Goal: Task Accomplishment & Management: Manage account settings

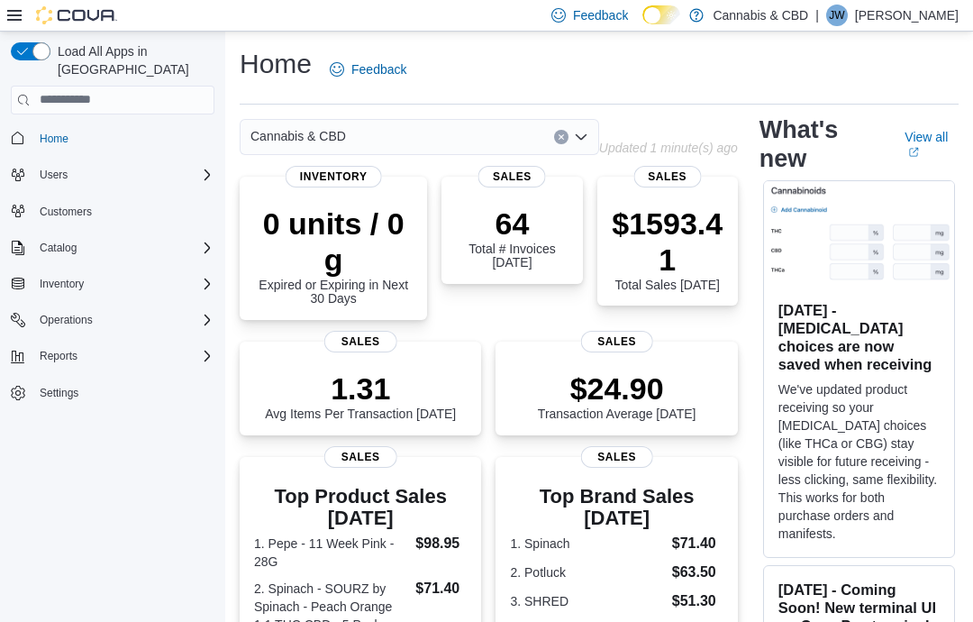
click at [206, 277] on icon "Complex example" at bounding box center [207, 284] width 14 height 14
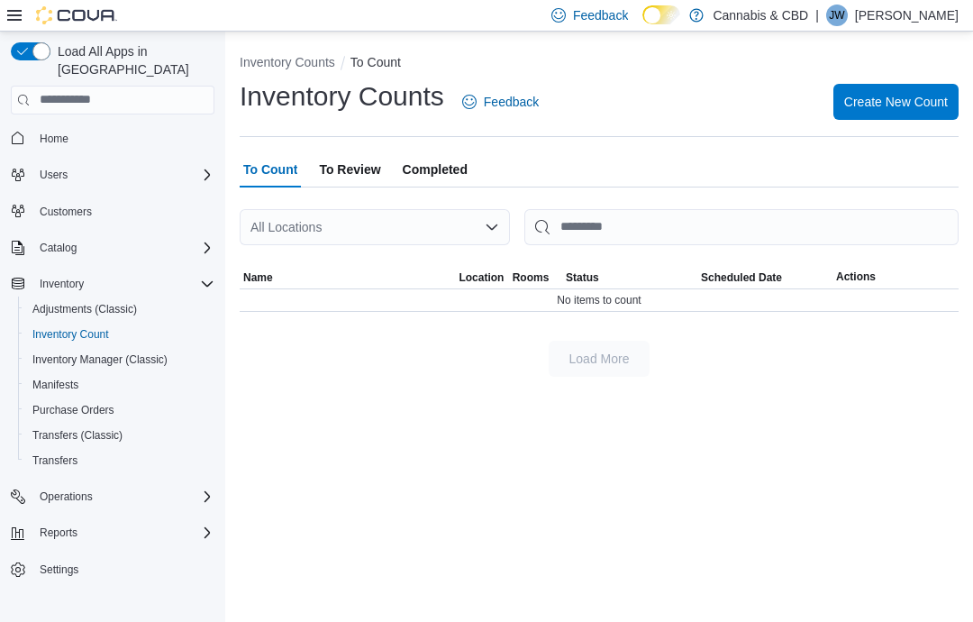
click at [911, 108] on span "Create New Count" at bounding box center [897, 102] width 104 height 18
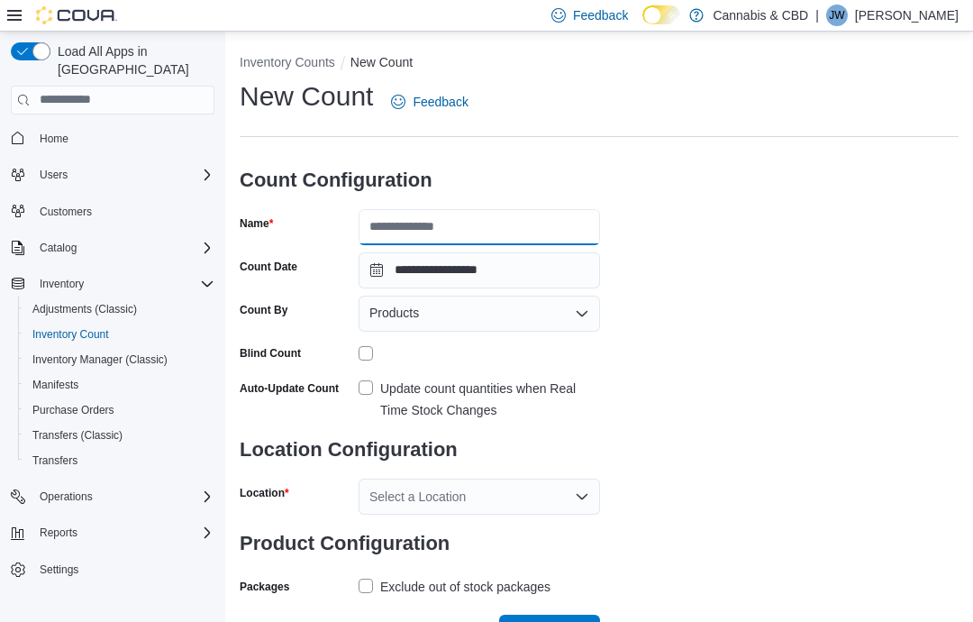
click at [480, 233] on input "Name" at bounding box center [480, 227] width 242 height 36
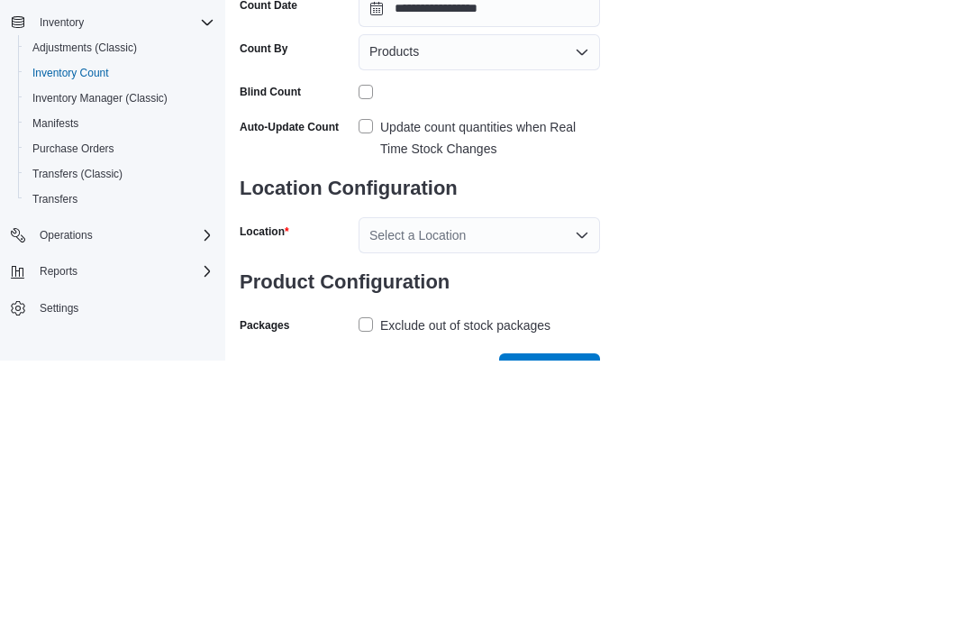
type input "**********"
click at [380, 378] on div "Update count quantities when Real Time Stock Changes" at bounding box center [490, 399] width 220 height 43
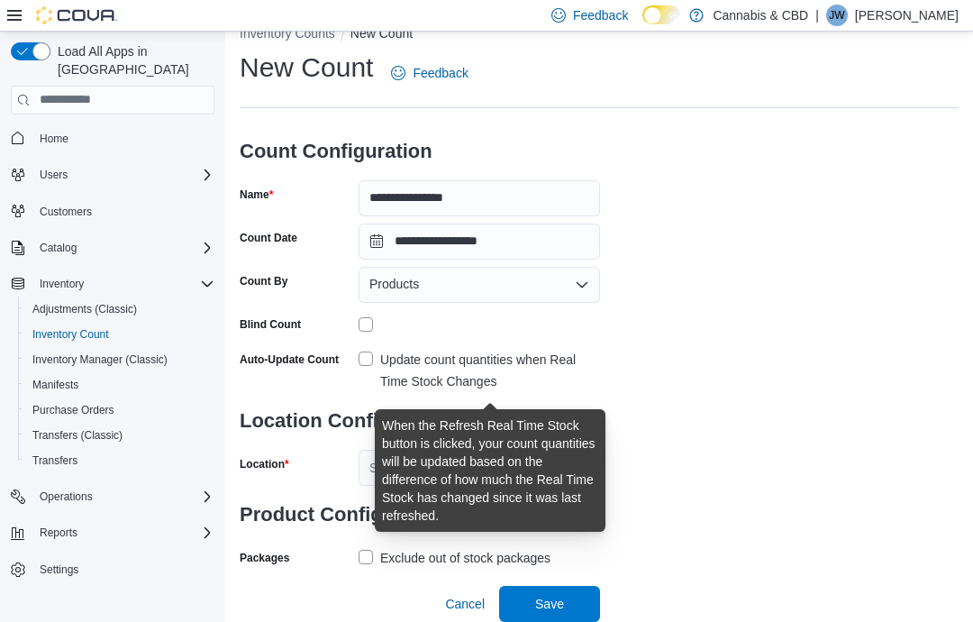
click at [323, 450] on div "Location" at bounding box center [296, 468] width 112 height 36
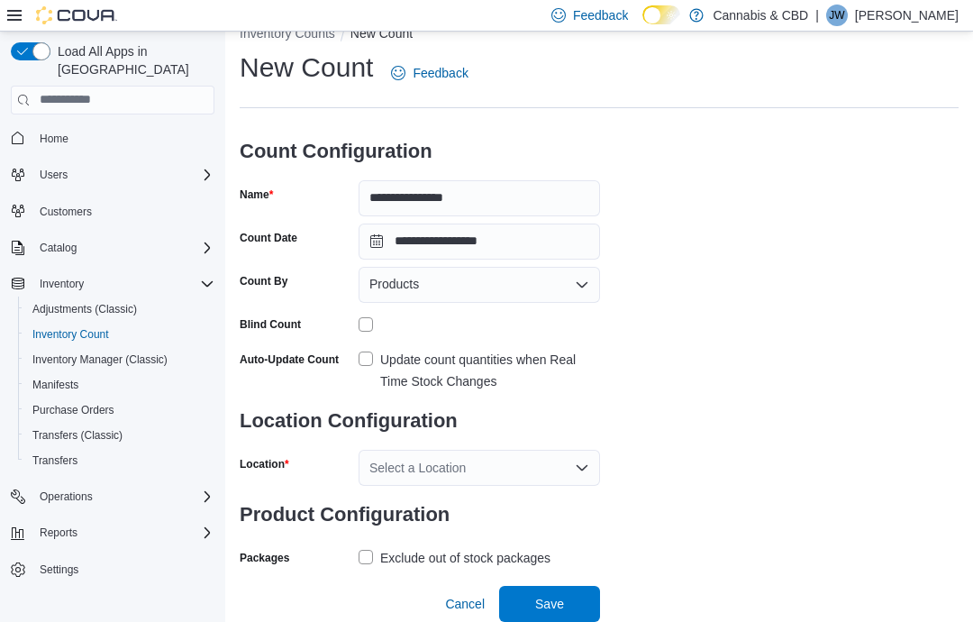
click at [599, 450] on div "Select a Location" at bounding box center [480, 468] width 242 height 36
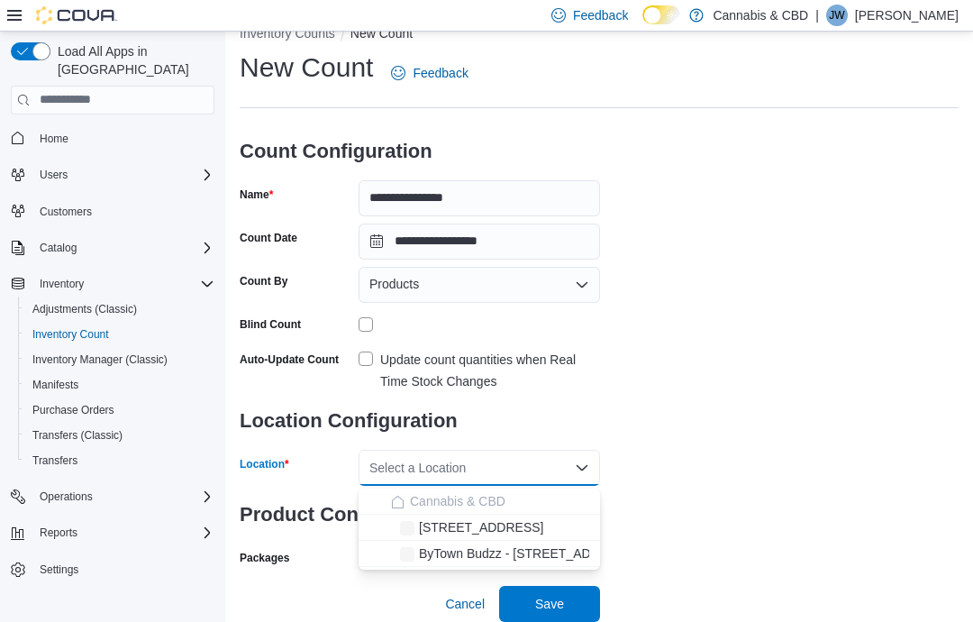
scroll to position [71, 0]
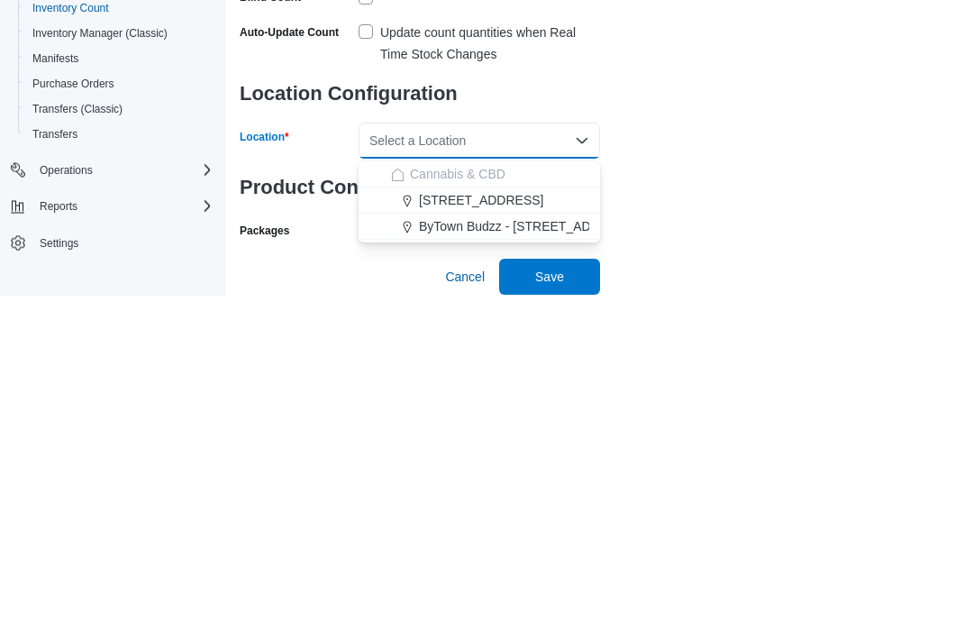
click at [484, 518] on span "[STREET_ADDRESS]" at bounding box center [481, 527] width 124 height 18
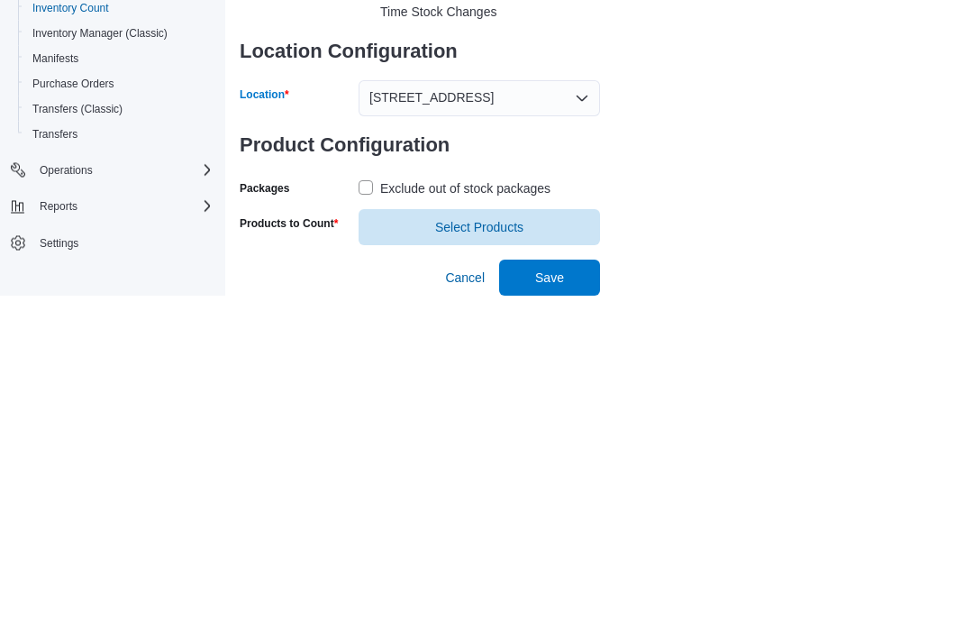
scroll to position [75, 0]
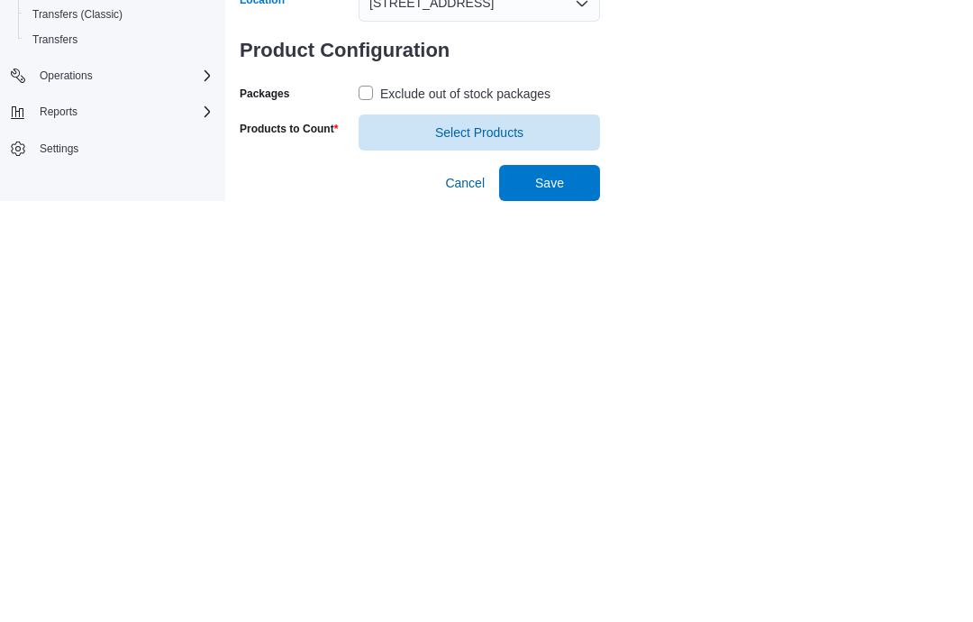
click at [379, 504] on label "Exclude out of stock packages" at bounding box center [455, 515] width 192 height 22
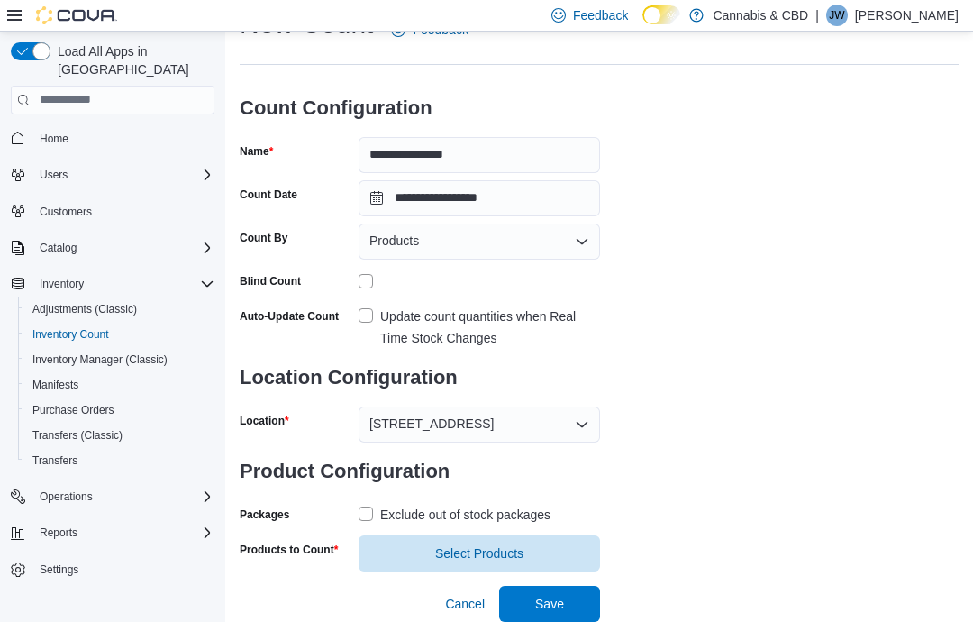
click at [498, 565] on span "Select Products" at bounding box center [480, 553] width 220 height 36
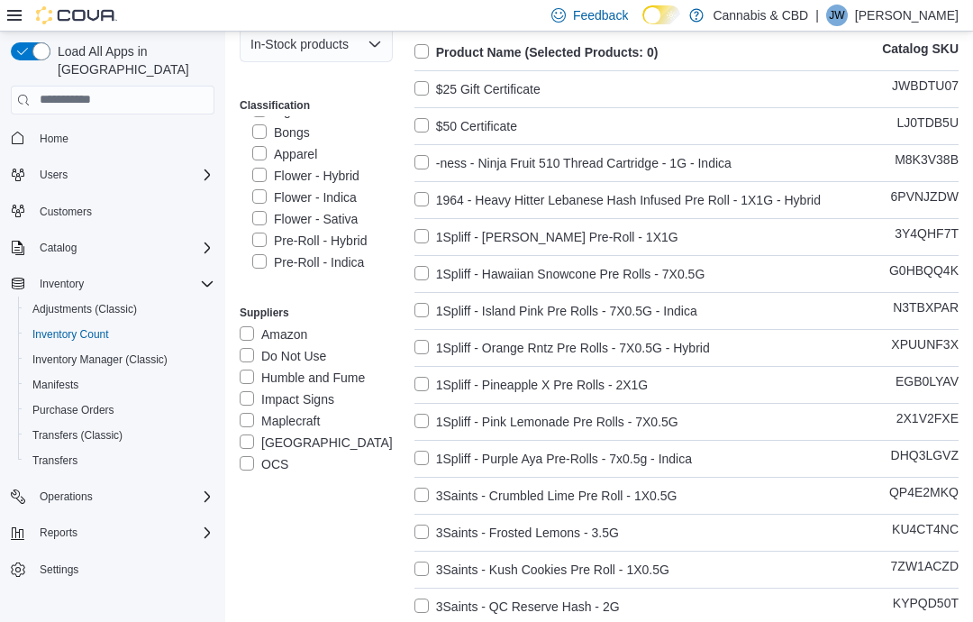
scroll to position [276, 0]
click at [249, 173] on div "Flower - Hybrid" at bounding box center [316, 176] width 153 height 22
click at [259, 190] on label "Flower - Indica" at bounding box center [304, 198] width 105 height 22
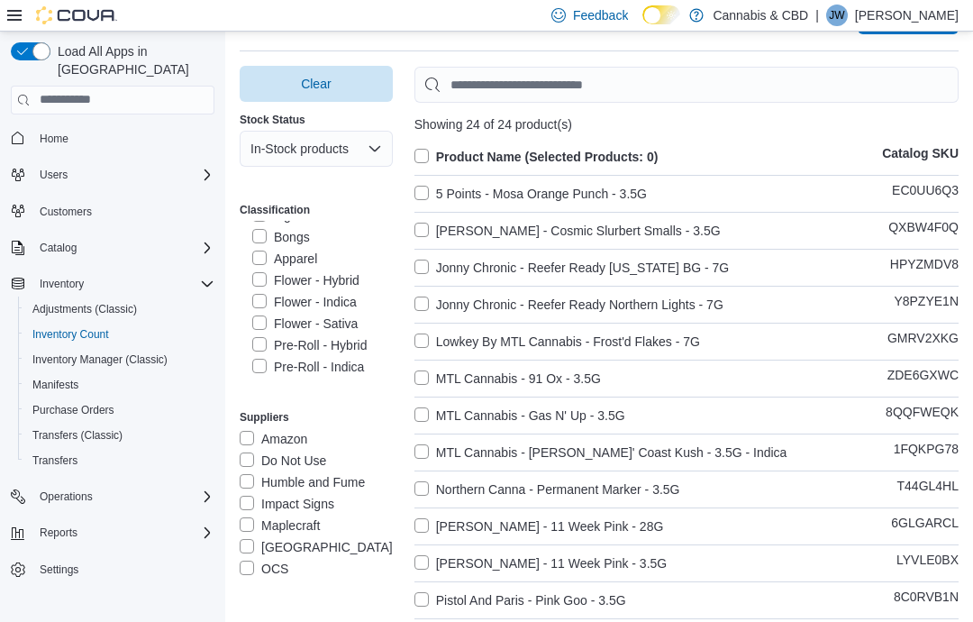
click at [256, 291] on label "Flower - Hybrid" at bounding box center [305, 281] width 107 height 22
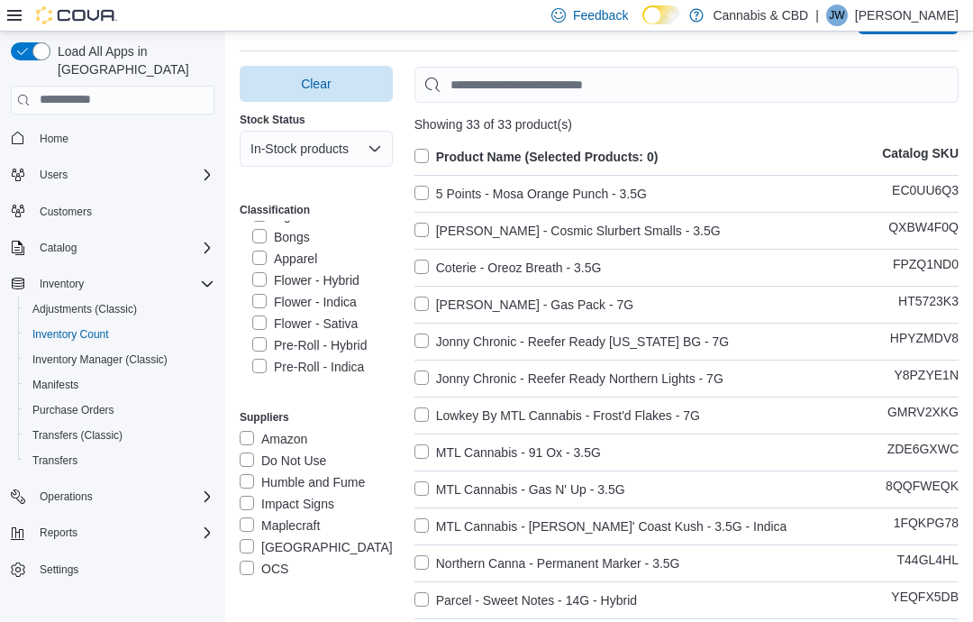
click at [253, 327] on label "Flower - Sativa" at bounding box center [304, 324] width 105 height 22
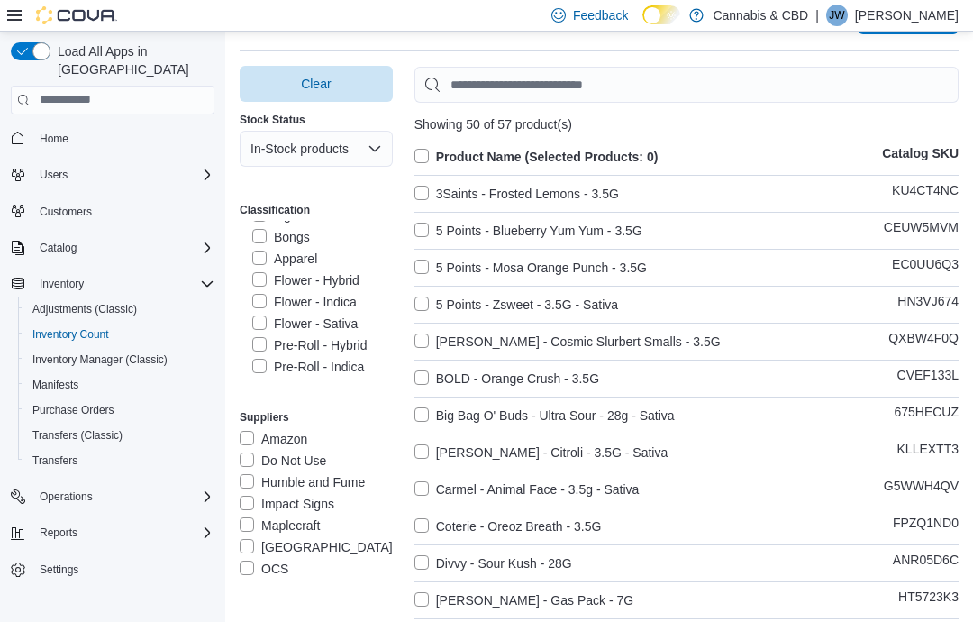
click at [422, 160] on label "Product Name (Selected Products: 0)" at bounding box center [537, 157] width 244 height 22
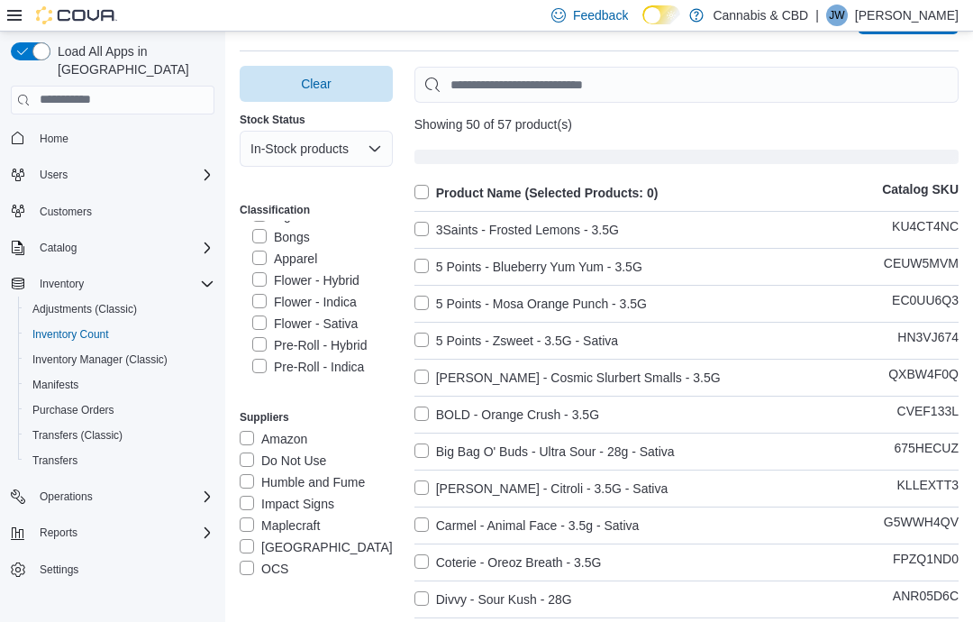
click at [430, 202] on label "Product Name (Selected Products: 0)" at bounding box center [537, 193] width 244 height 22
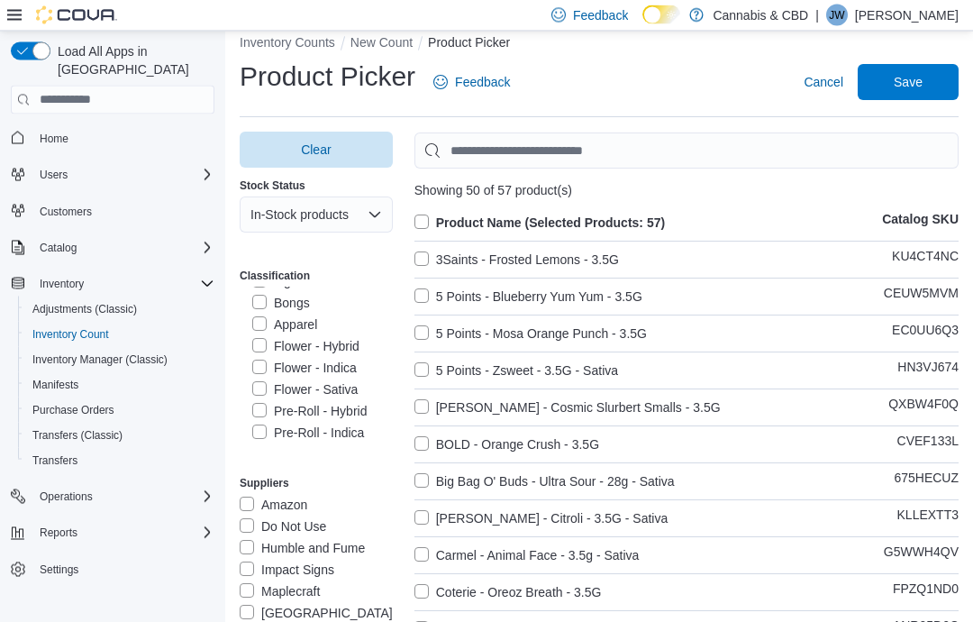
scroll to position [0, 0]
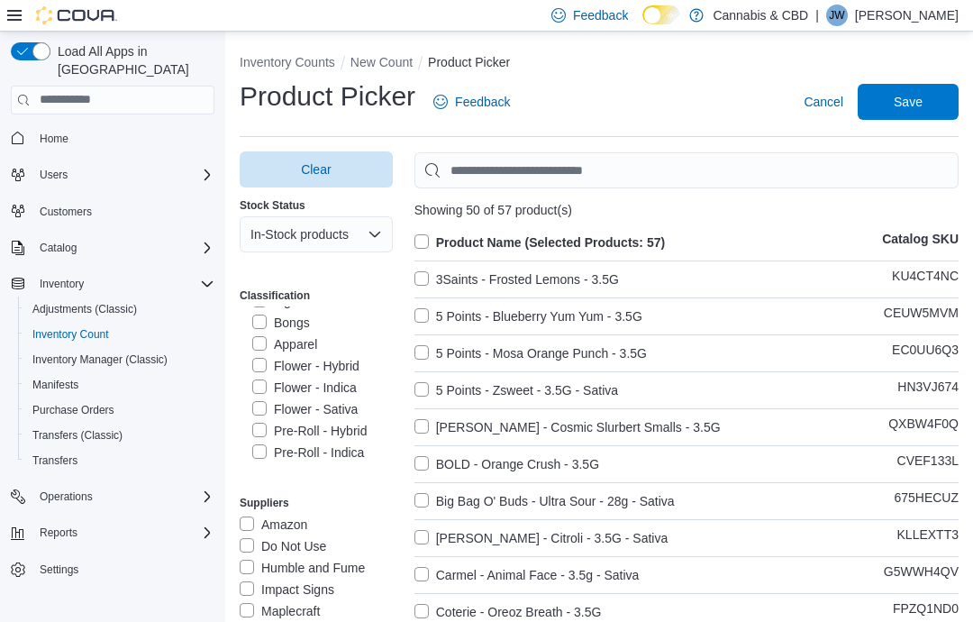
click at [934, 114] on span "Save" at bounding box center [908, 102] width 79 height 36
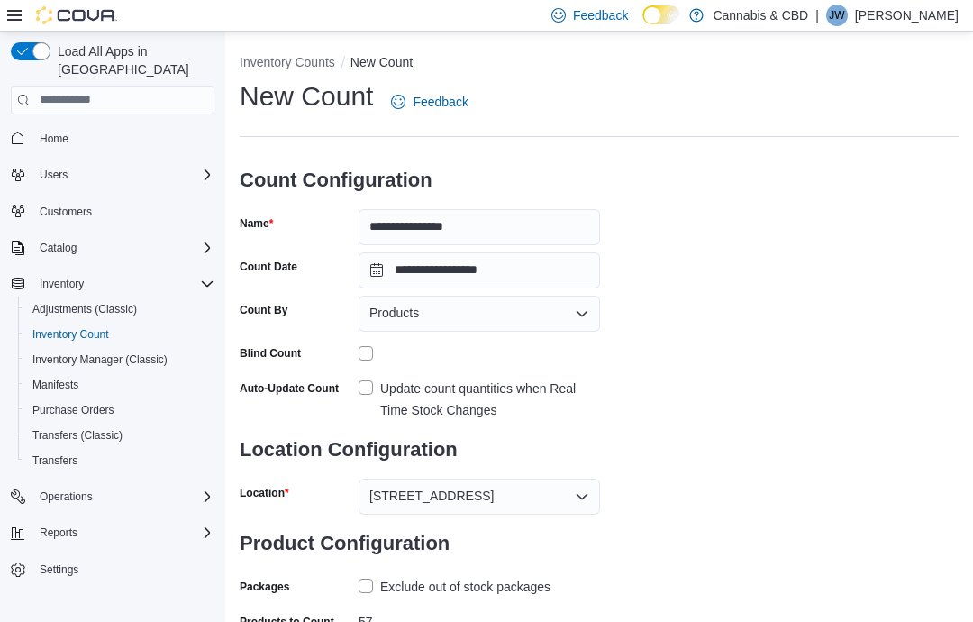
scroll to position [110, 0]
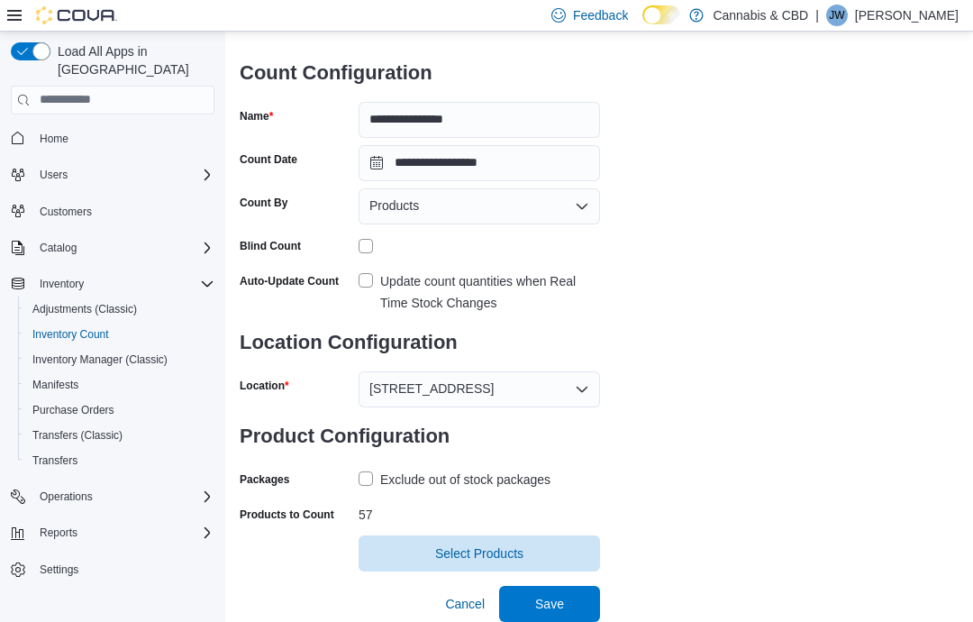
click at [563, 610] on span "Save" at bounding box center [549, 604] width 29 height 18
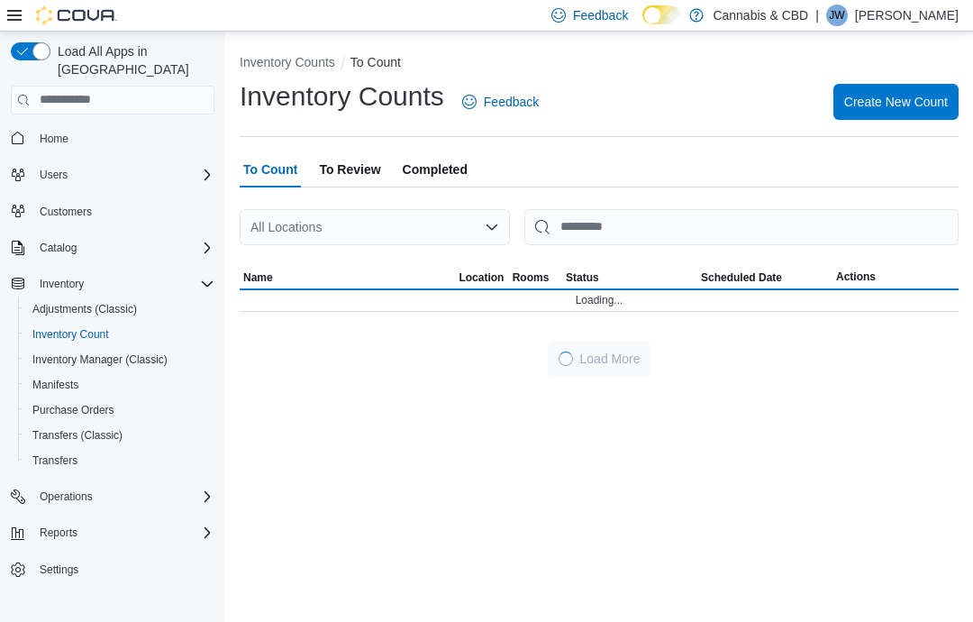
scroll to position [72, 0]
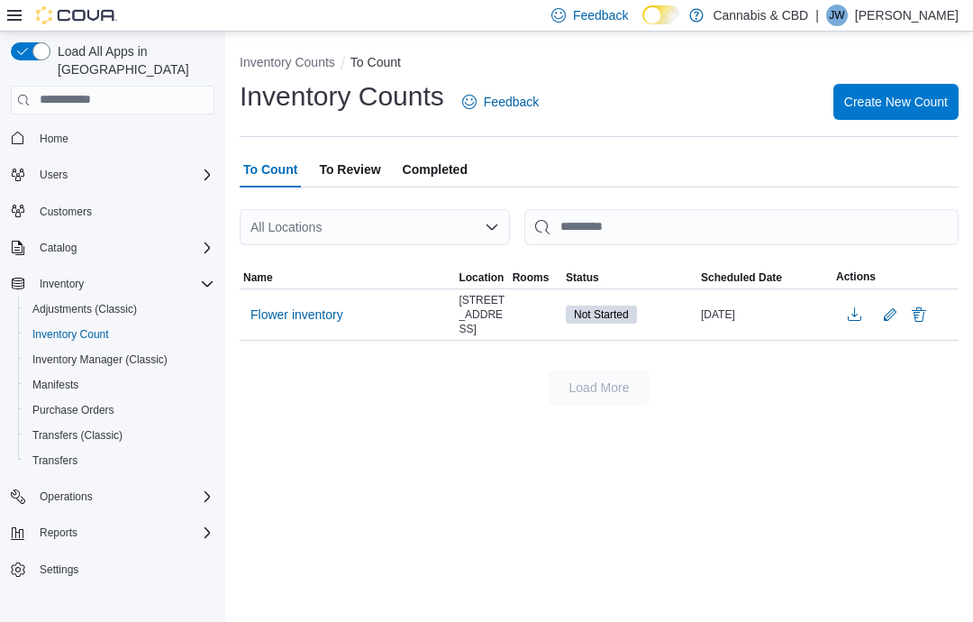
click at [305, 301] on span "Flower inventory" at bounding box center [297, 314] width 93 height 27
click at [311, 306] on span "Flower inventory" at bounding box center [297, 315] width 93 height 18
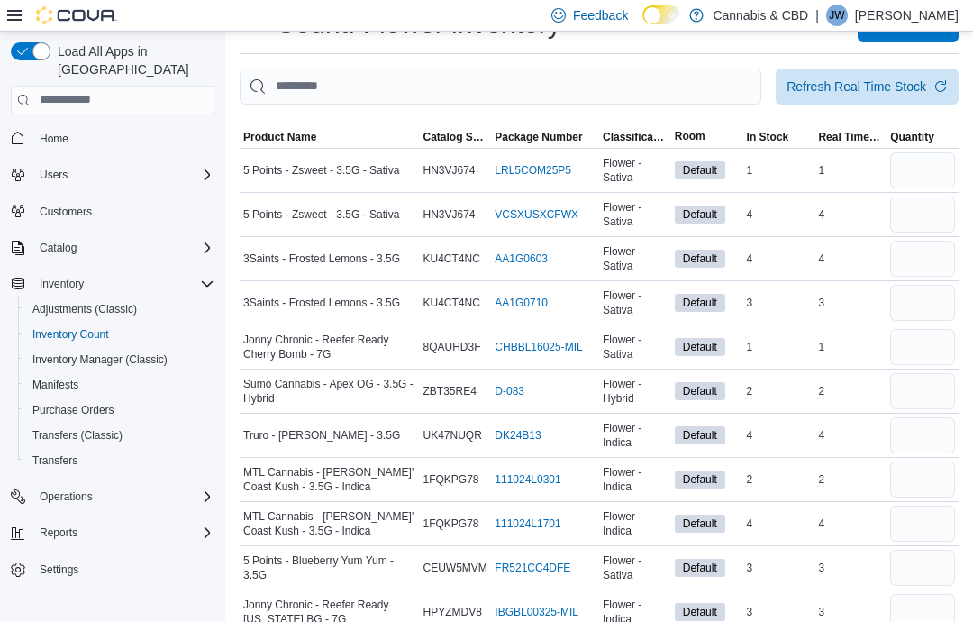
click at [614, 129] on span "Classification" at bounding box center [635, 137] width 72 height 22
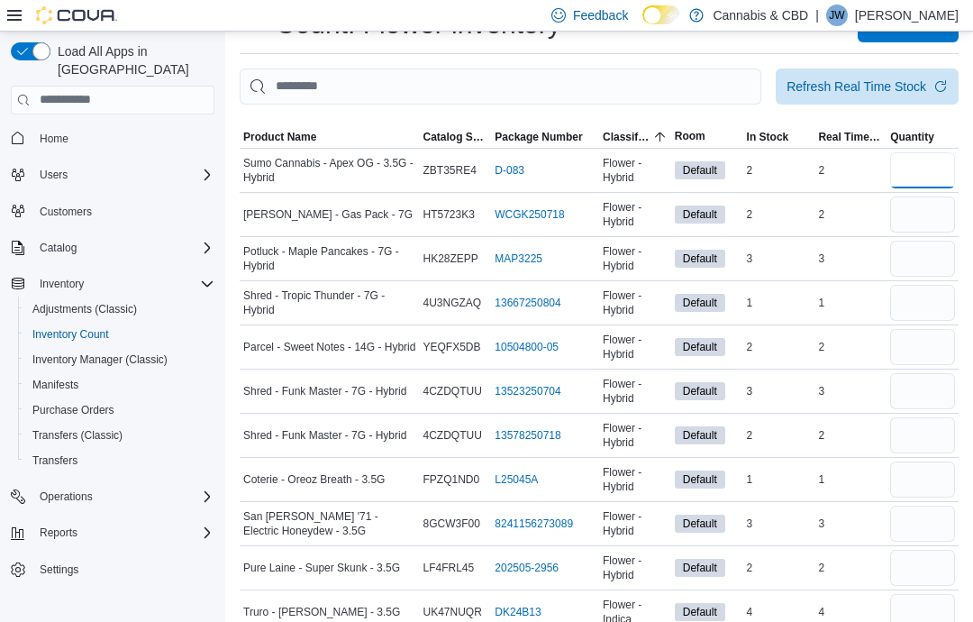
click at [928, 172] on input "number" at bounding box center [923, 170] width 65 height 36
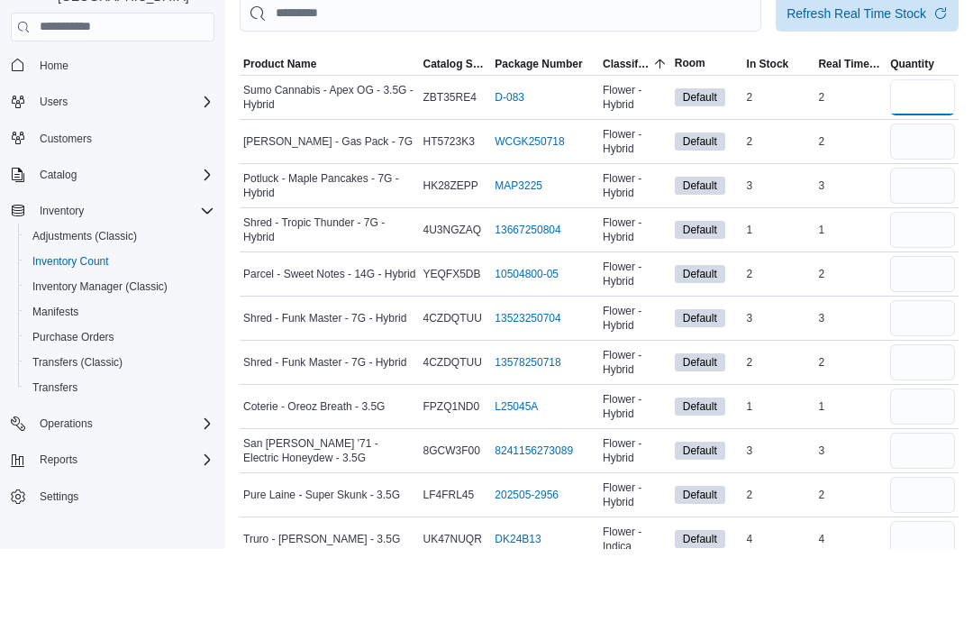
type input "*"
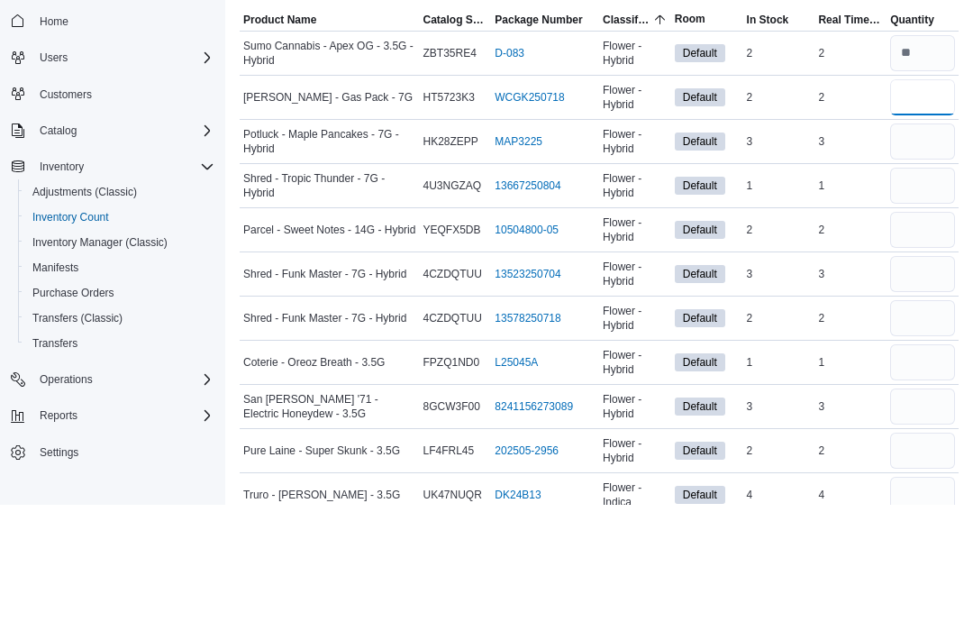
type input "*"
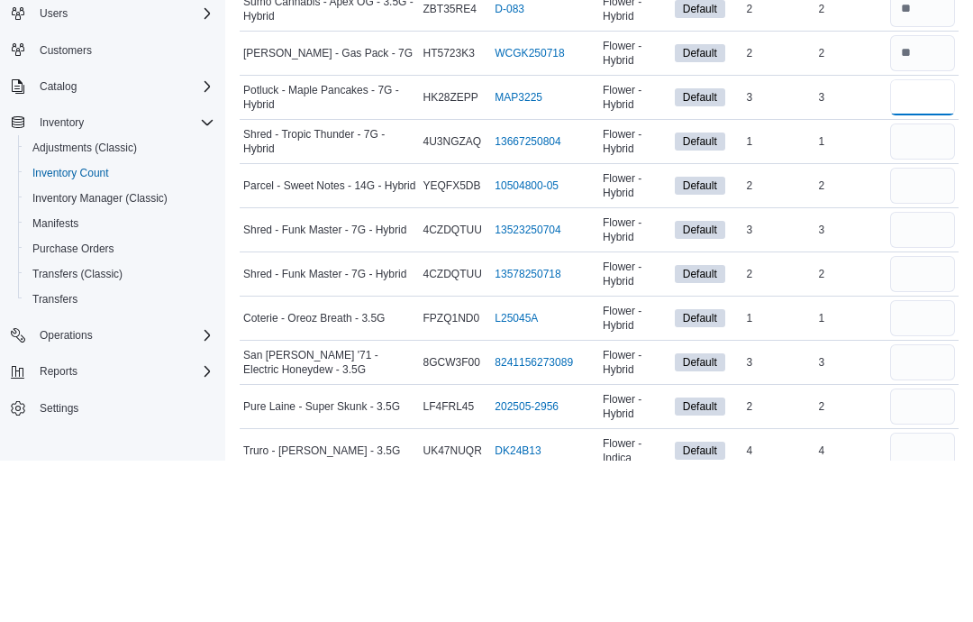
type input "*"
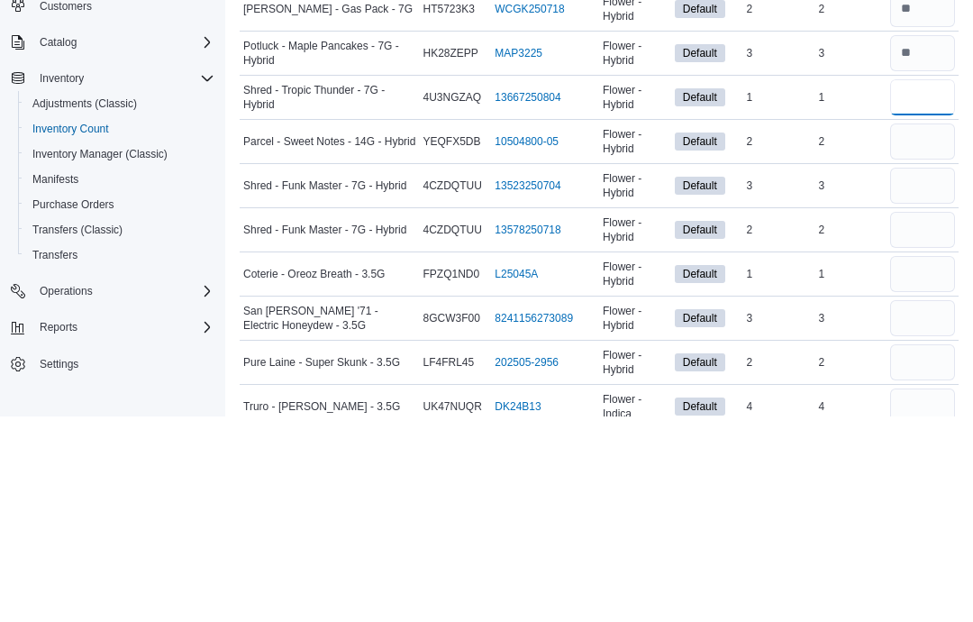
type input "*"
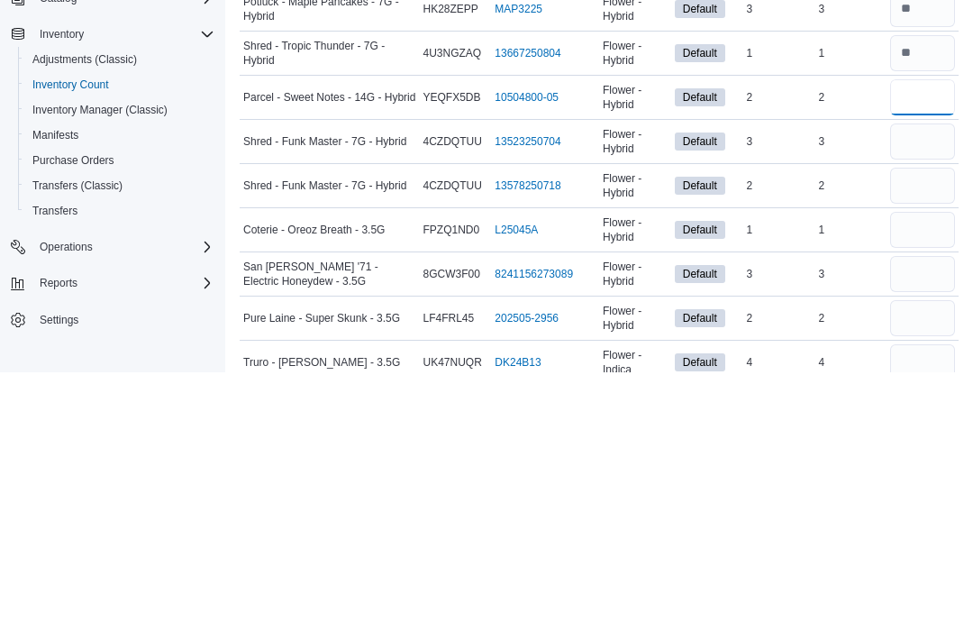
type input "*"
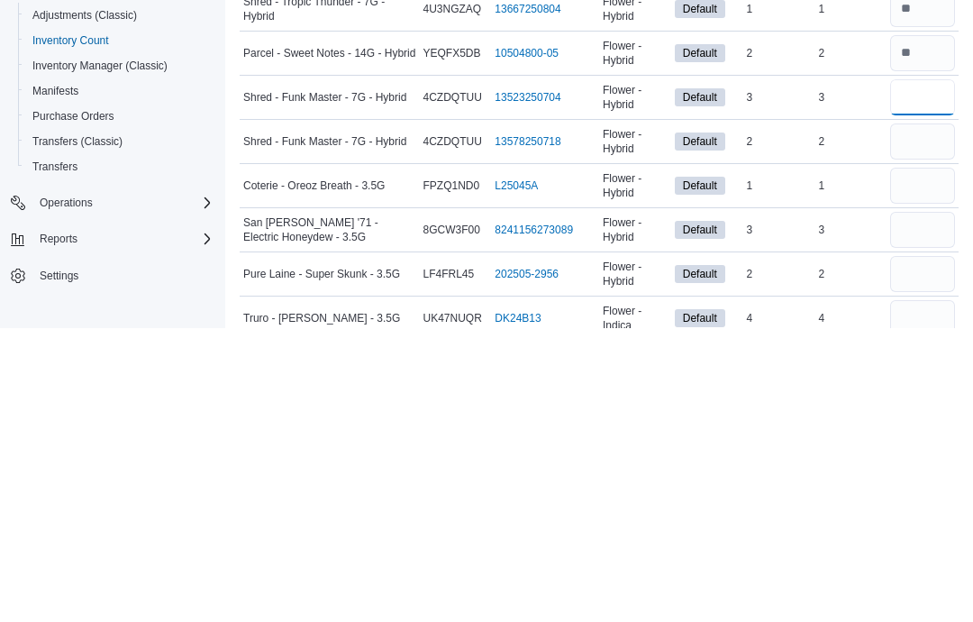
scroll to position [366, 0]
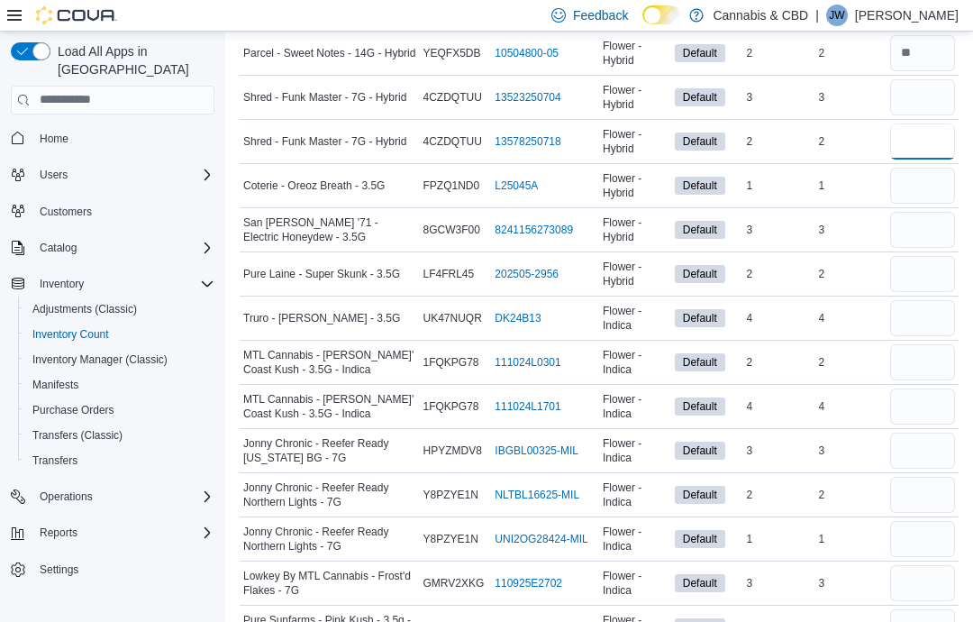
click at [903, 149] on input "number" at bounding box center [923, 141] width 65 height 36
type input "*"
click at [898, 109] on input "number" at bounding box center [923, 97] width 65 height 36
type input "*"
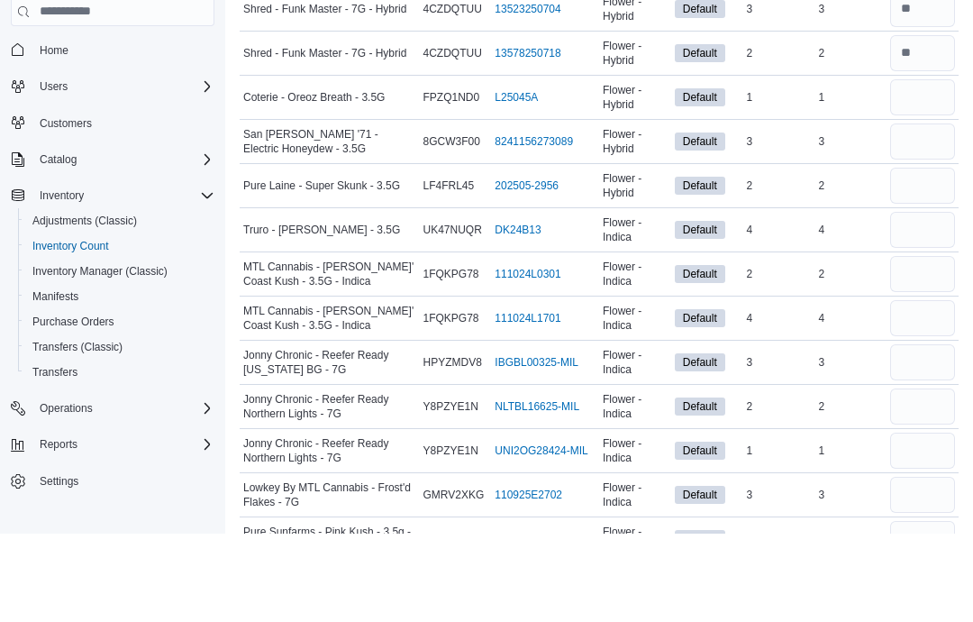
click at [766, 119] on td "In Stock 2" at bounding box center [780, 141] width 72 height 44
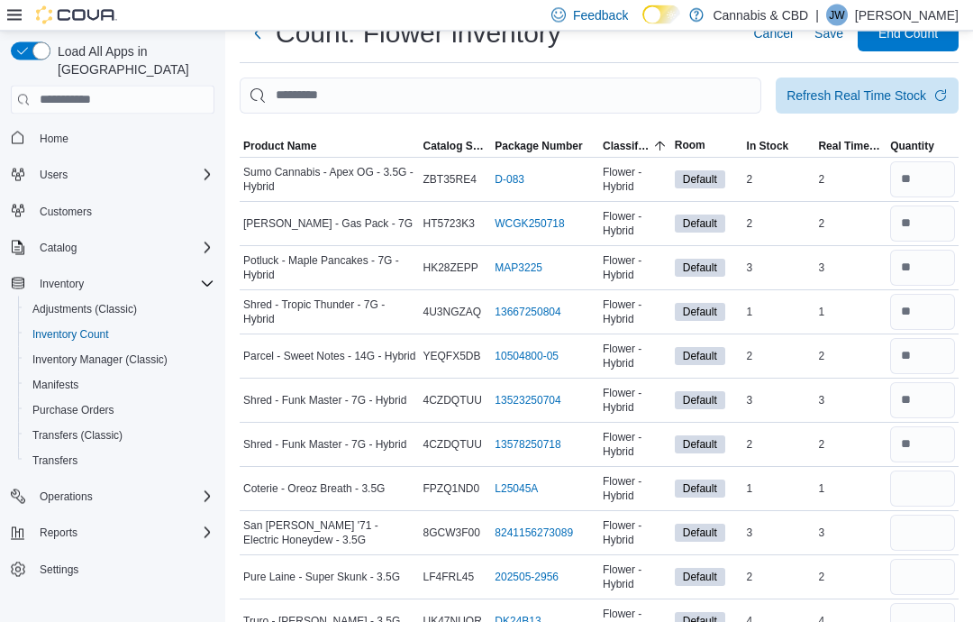
scroll to position [0, 0]
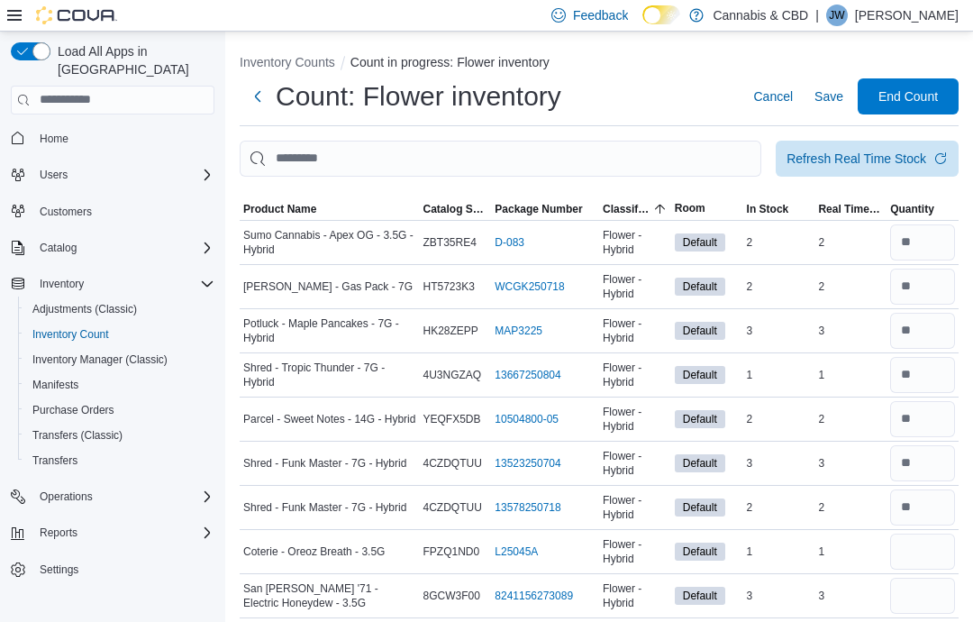
click at [831, 154] on div "Refresh Real Time Stock" at bounding box center [857, 159] width 140 height 18
click at [660, 84] on div "Count: Flower inventory Cancel Save End Count" at bounding box center [599, 96] width 719 height 36
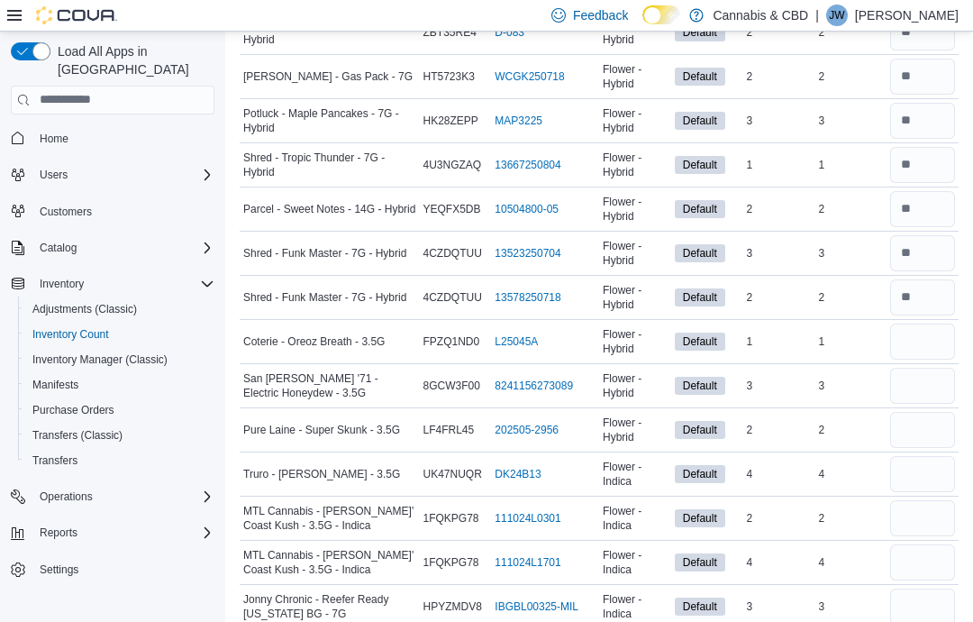
scroll to position [214, 0]
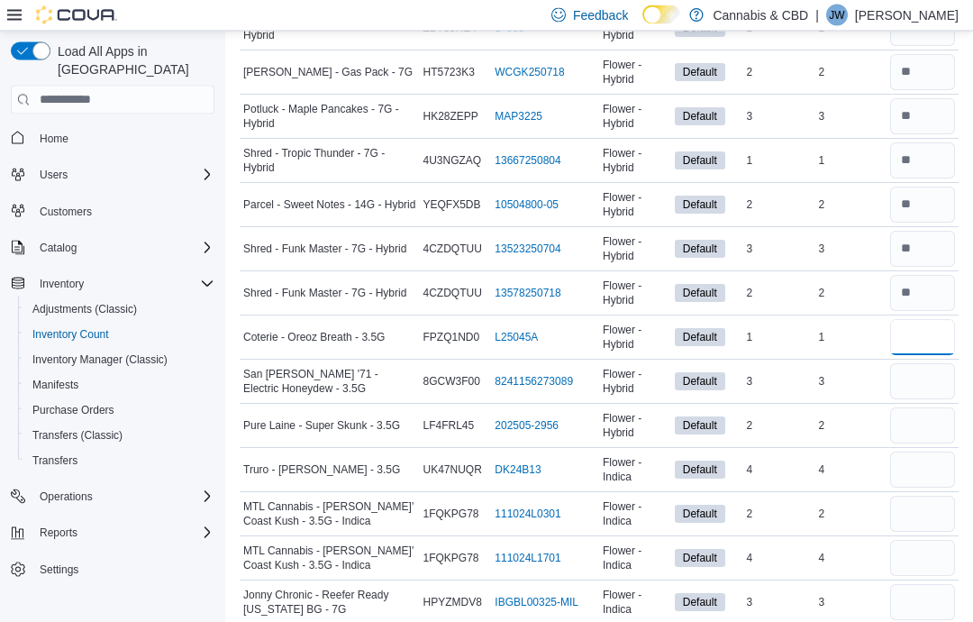
click at [909, 345] on input "number" at bounding box center [923, 338] width 65 height 36
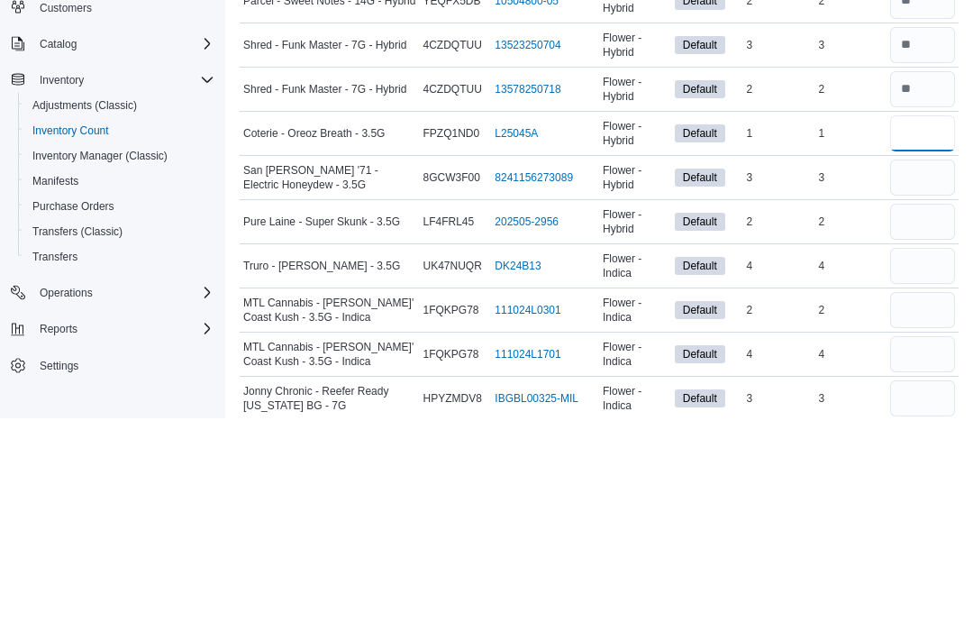
type input "*"
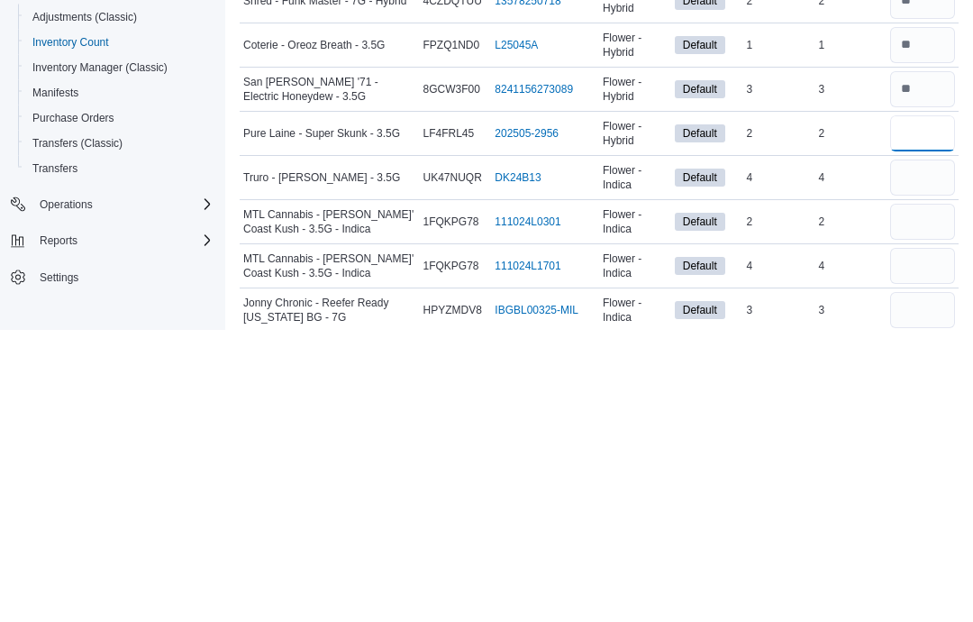
type input "*"
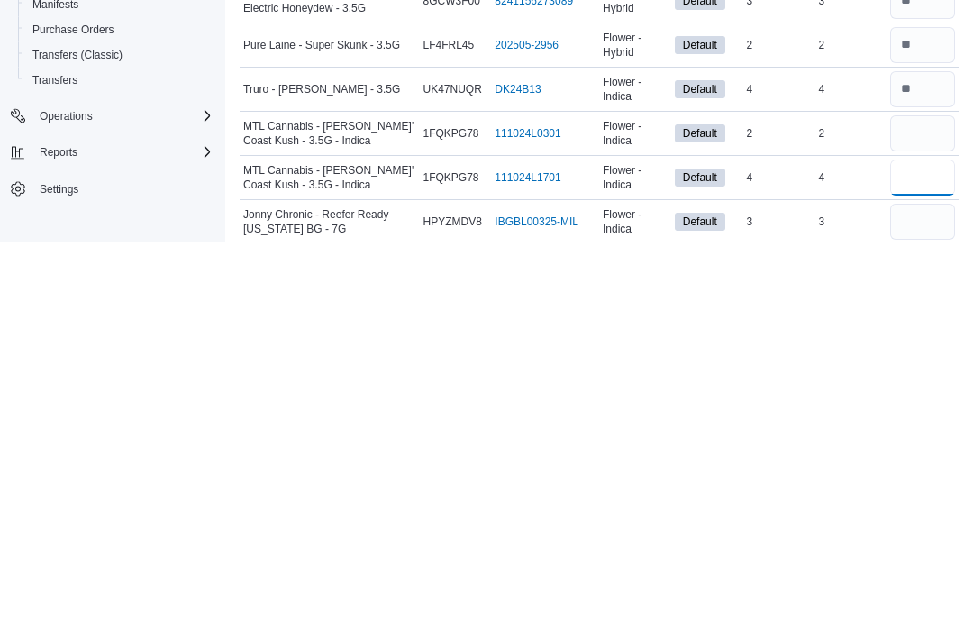
click at [908, 541] on input "number" at bounding box center [923, 559] width 65 height 36
type input "*"
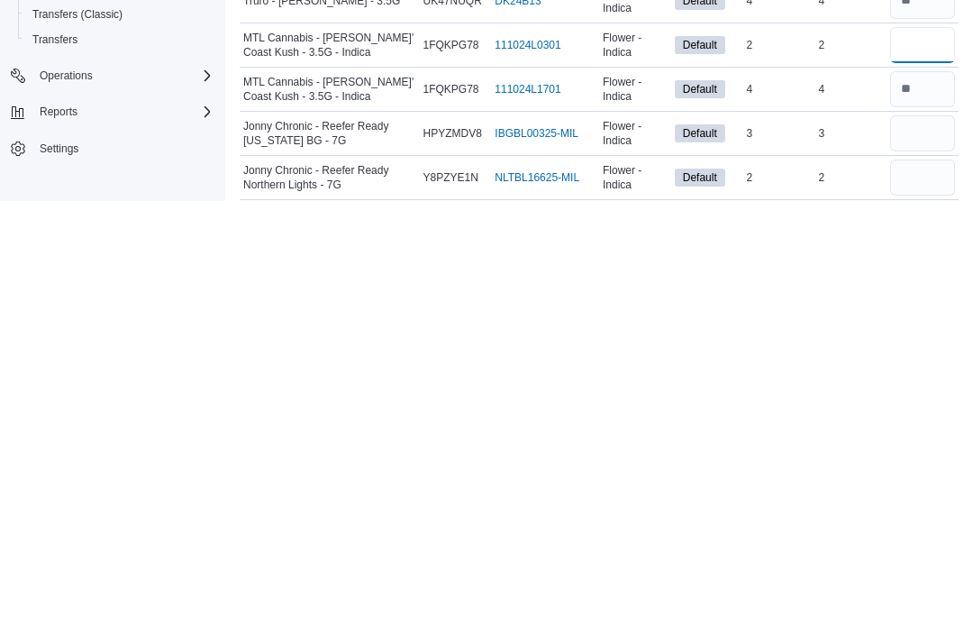
type input "*"
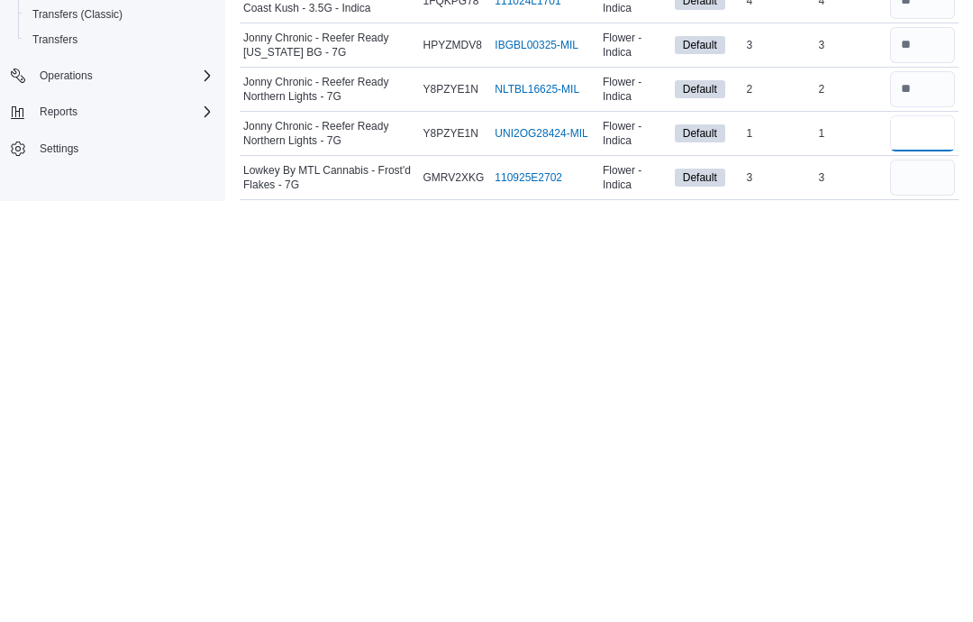
type input "*"
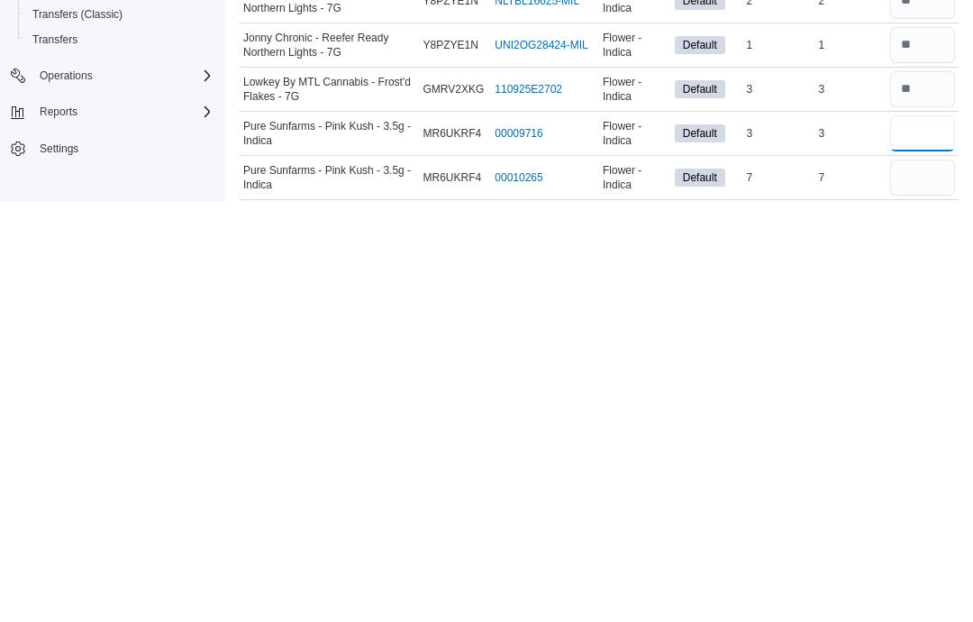
type input "*"
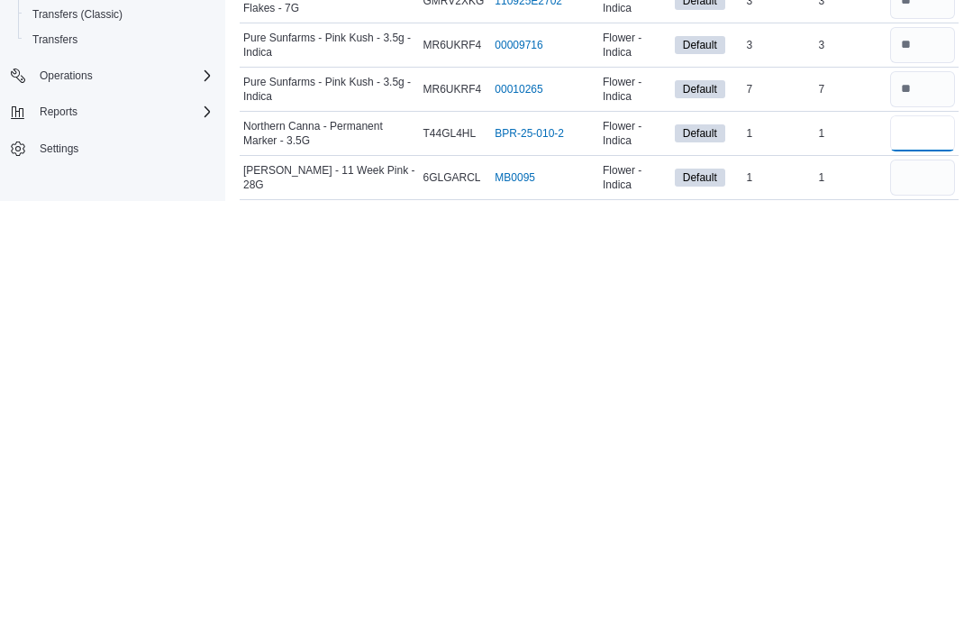
type input "*"
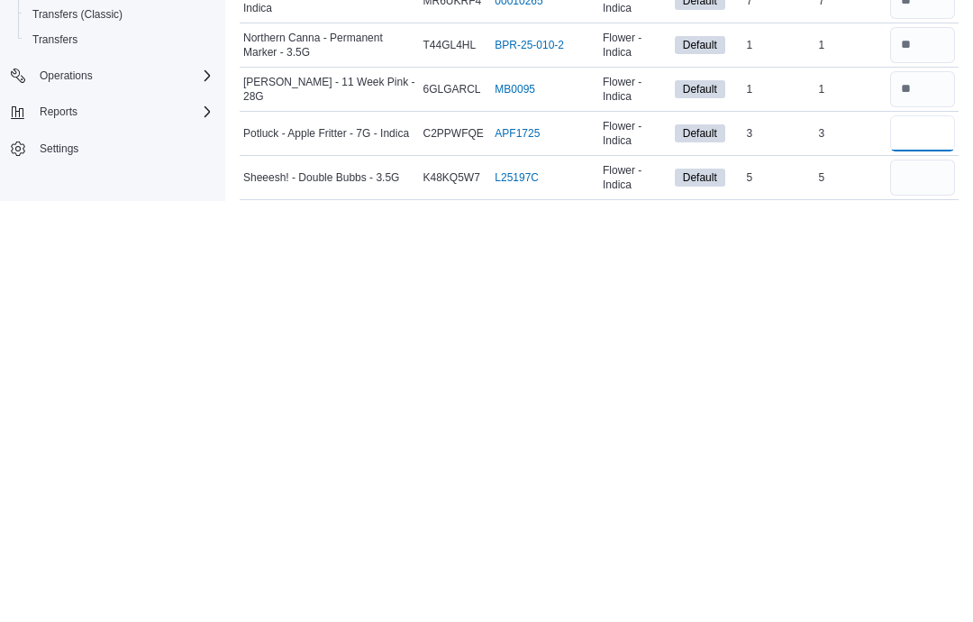
type input "*"
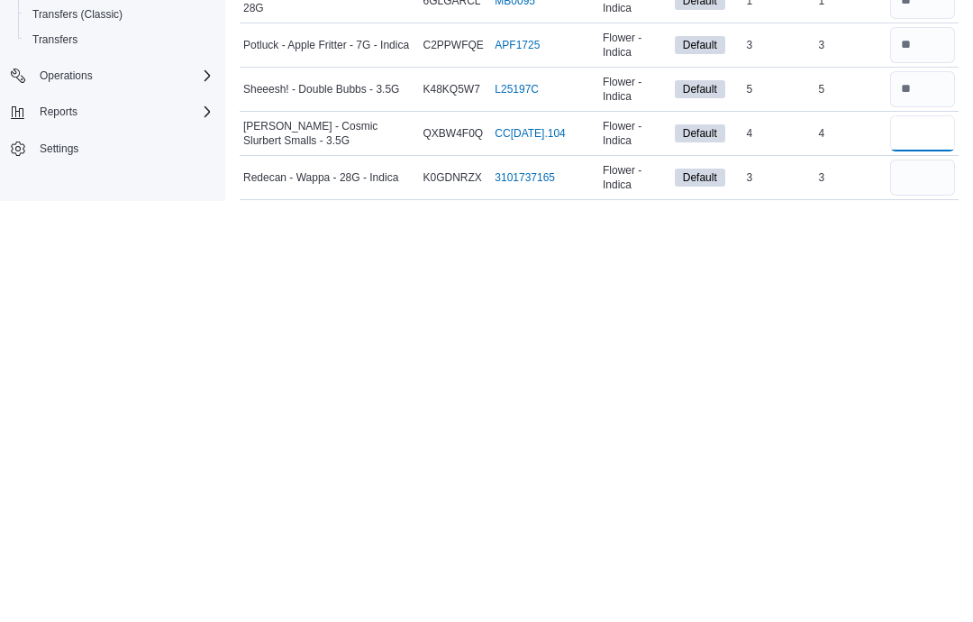
type input "*"
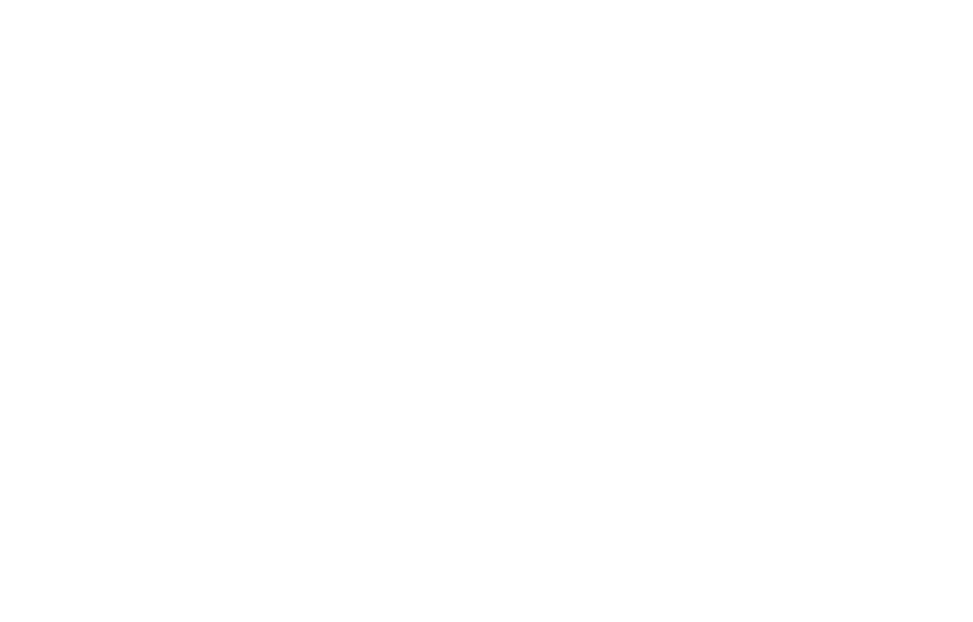
scroll to position [79, 0]
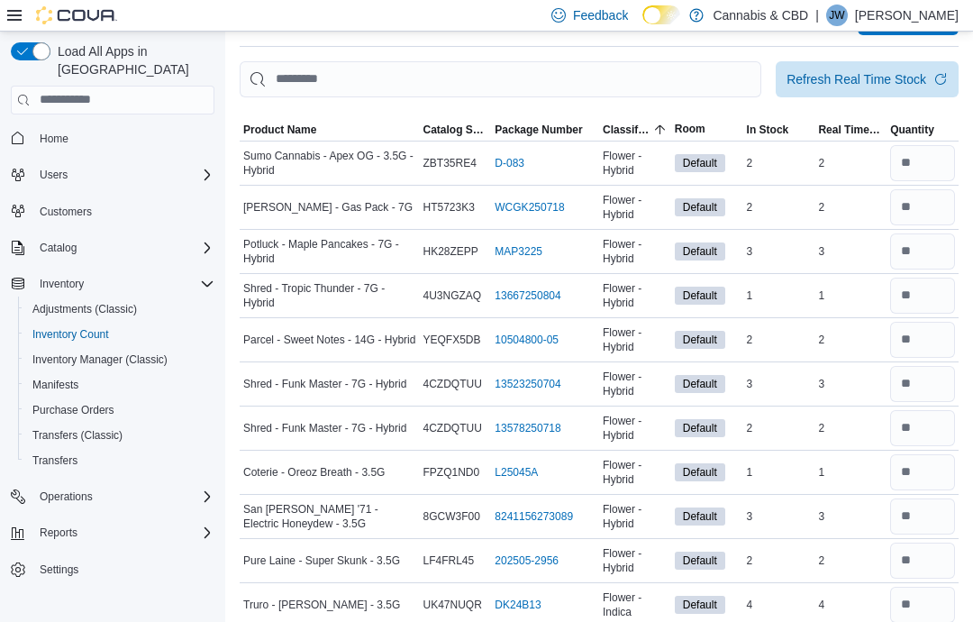
click at [853, 78] on div "Refresh Real Time Stock" at bounding box center [857, 79] width 140 height 18
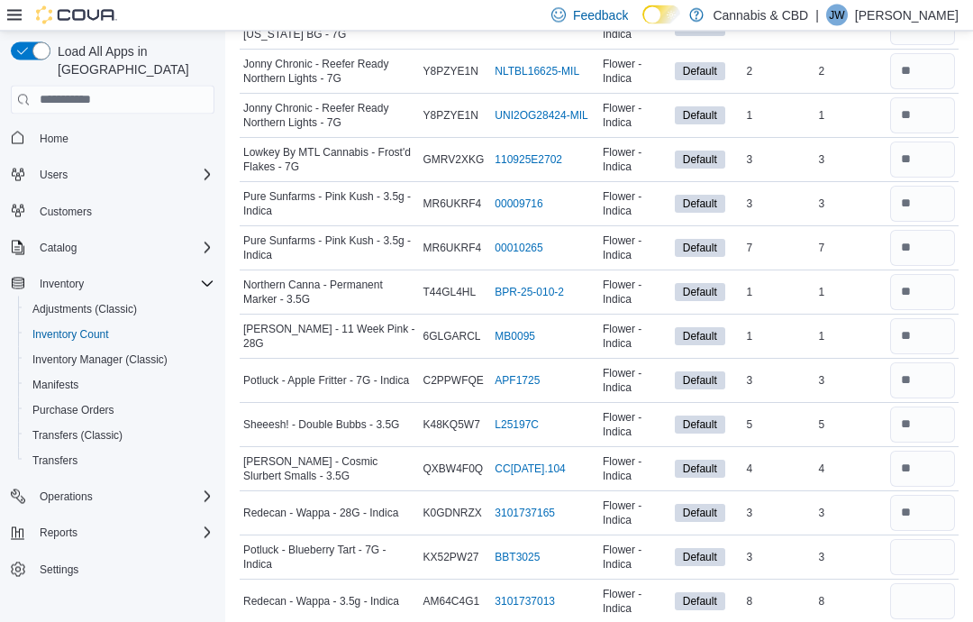
scroll to position [943, 0]
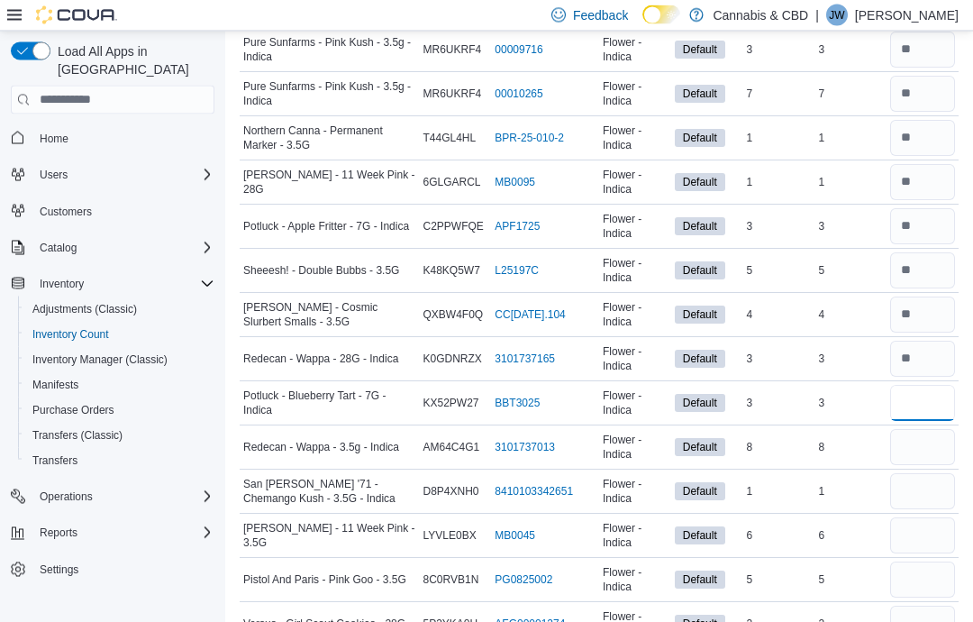
click at [909, 408] on input "number" at bounding box center [923, 404] width 65 height 36
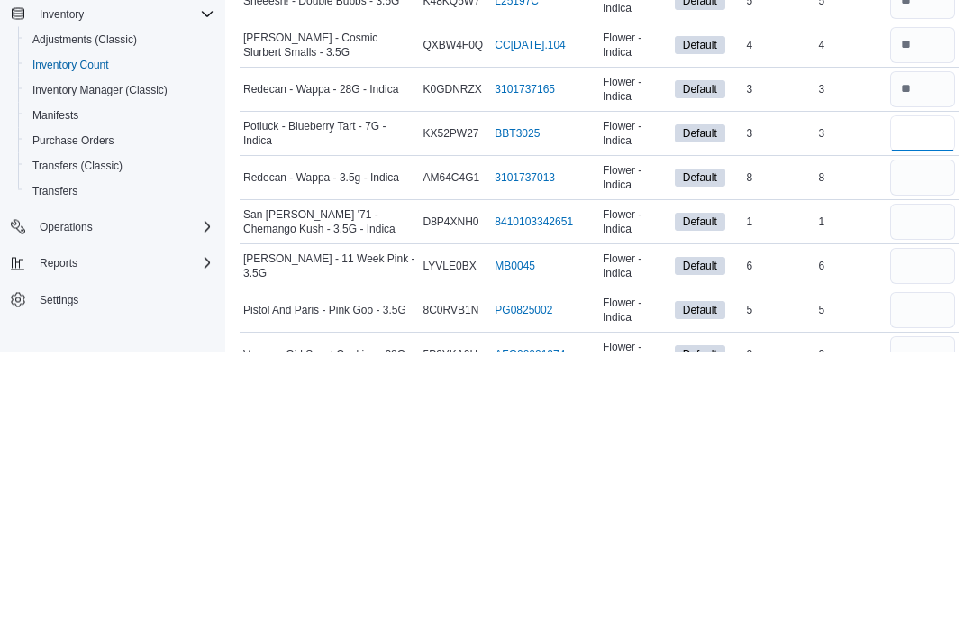
type input "*"
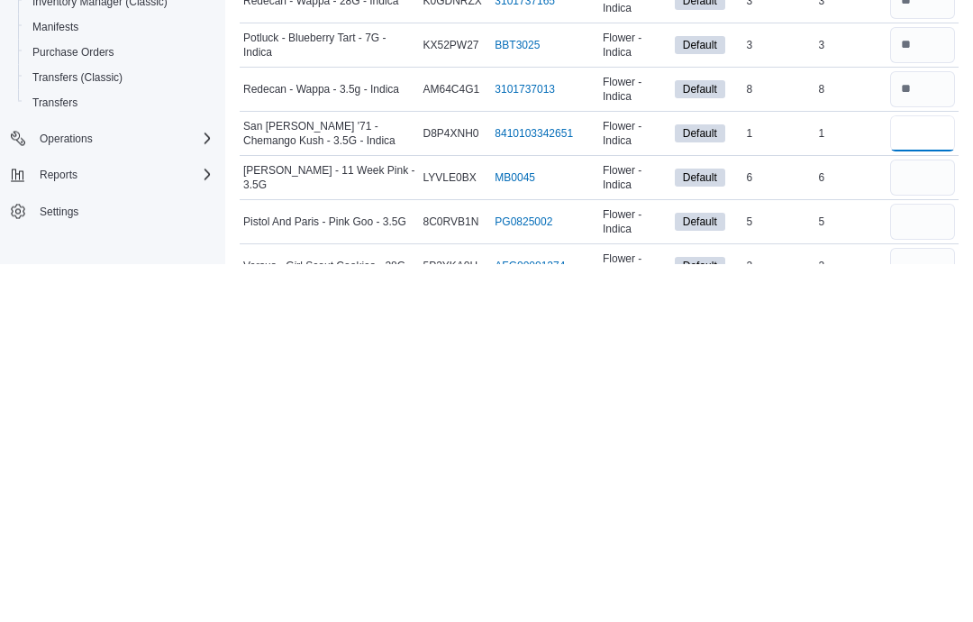
type input "*"
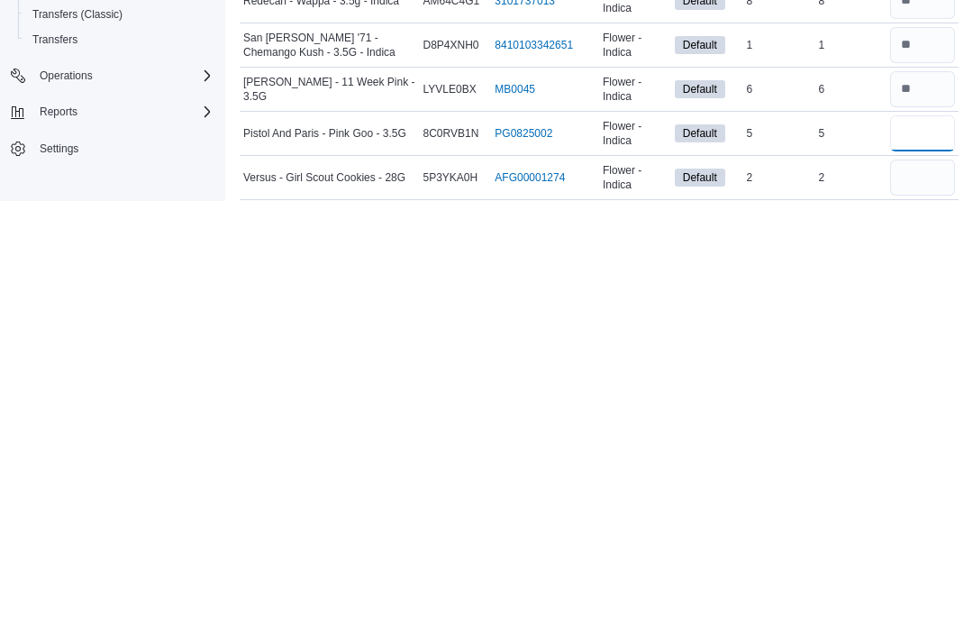
type input "*"
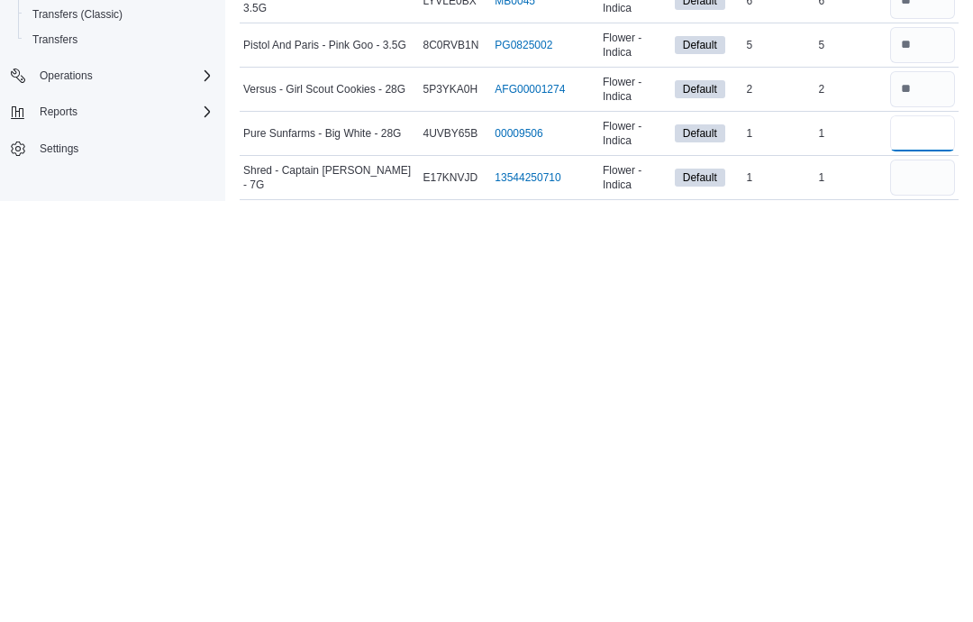
type input "*"
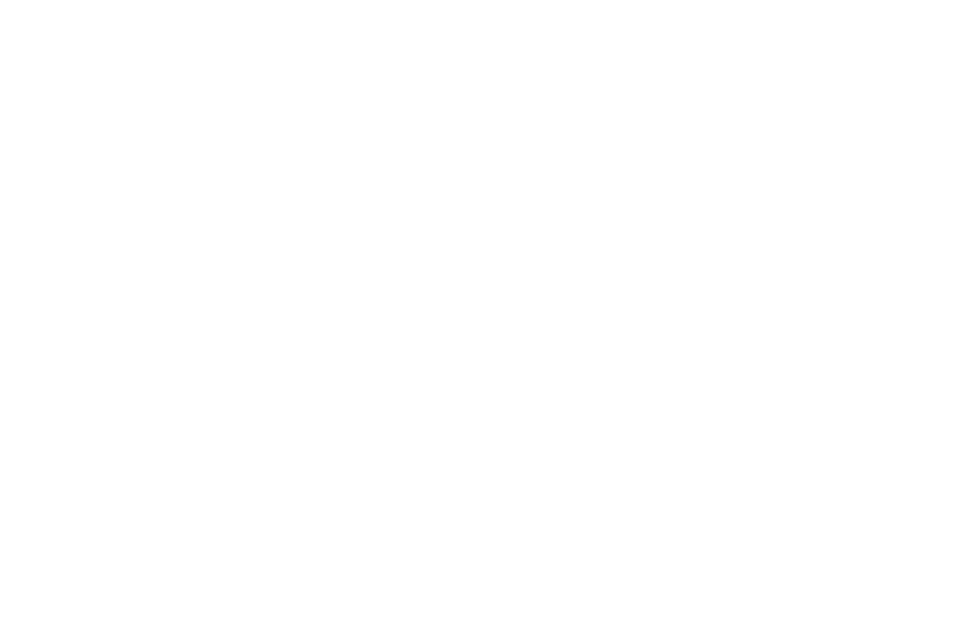
scroll to position [0, 0]
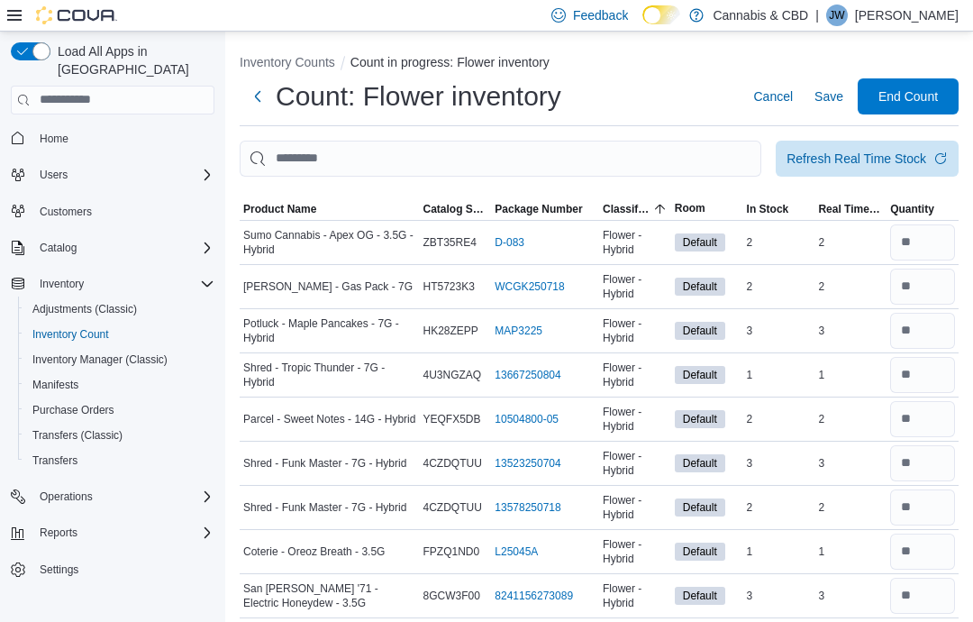
click at [833, 161] on div "Refresh Real Time Stock" at bounding box center [857, 159] width 140 height 18
click at [653, 68] on ol "Inventory Counts Count in progress: Flower inventory" at bounding box center [599, 64] width 719 height 22
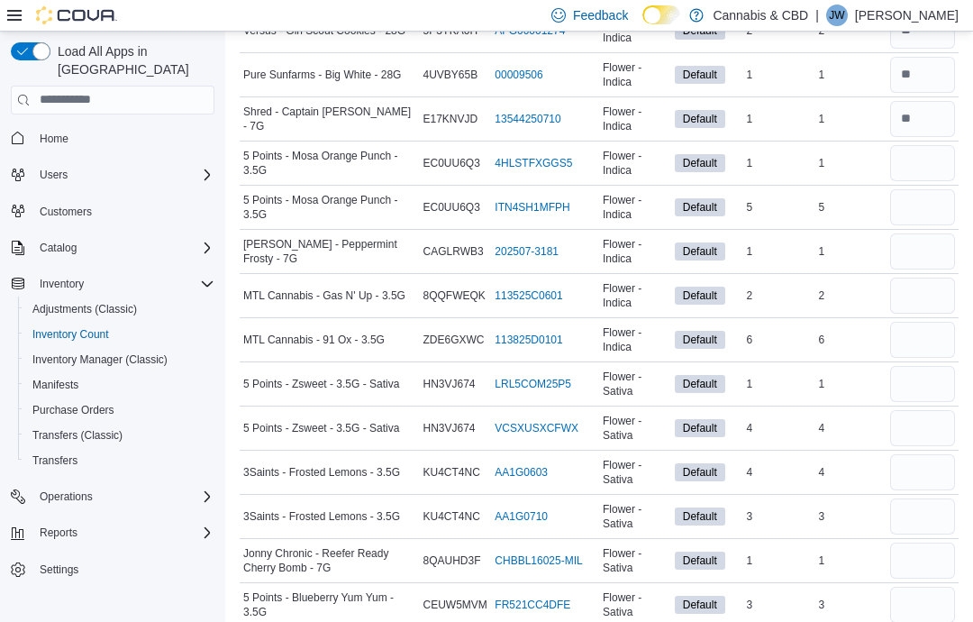
scroll to position [1538, 0]
click at [912, 158] on input "number" at bounding box center [923, 162] width 65 height 36
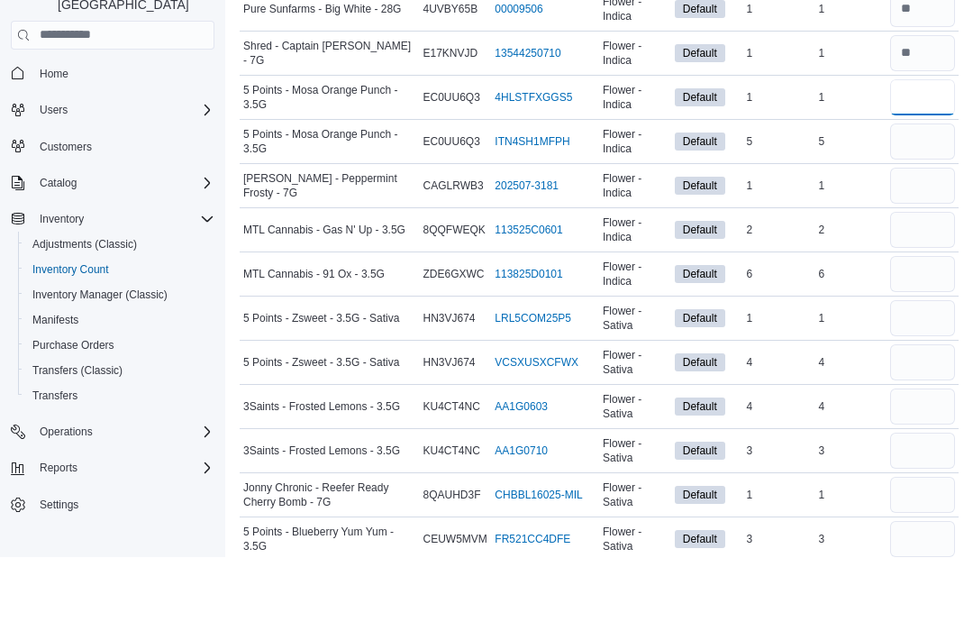
type input "*"
click at [903, 188] on input "number" at bounding box center [923, 206] width 65 height 36
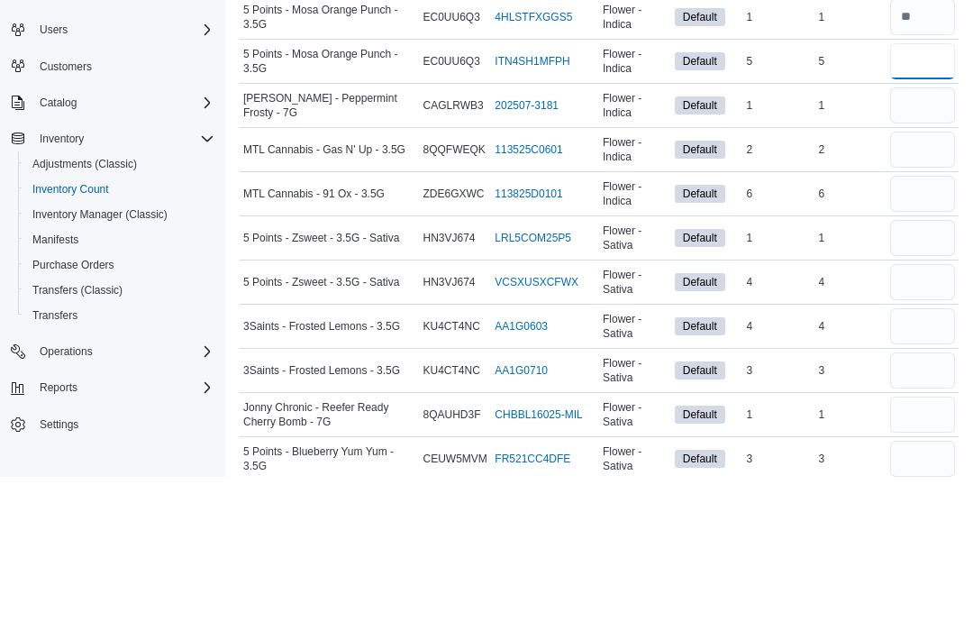
type input "*"
click at [912, 233] on input "number" at bounding box center [923, 251] width 65 height 36
type input "*"
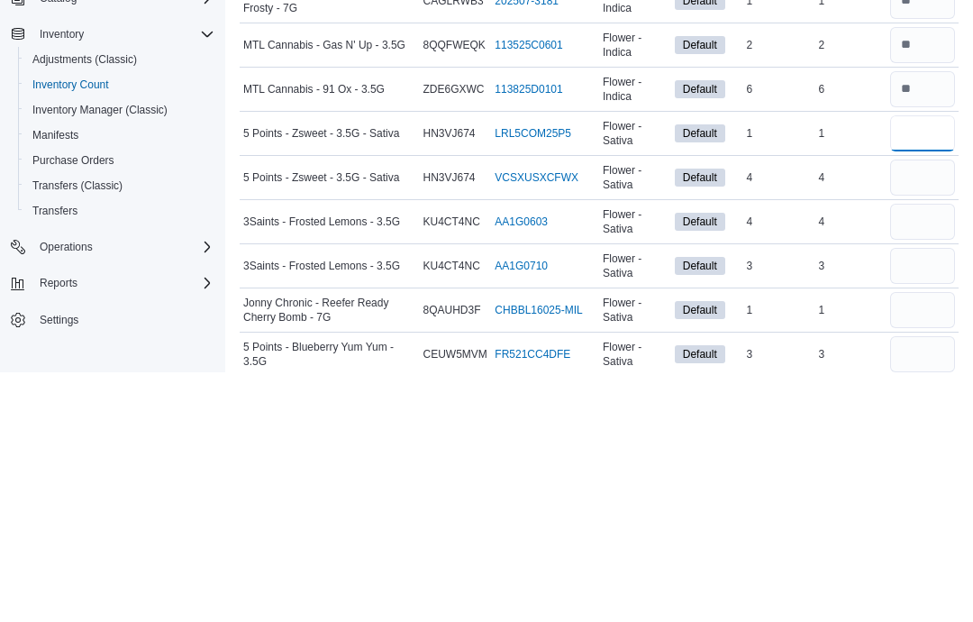
type input "*"
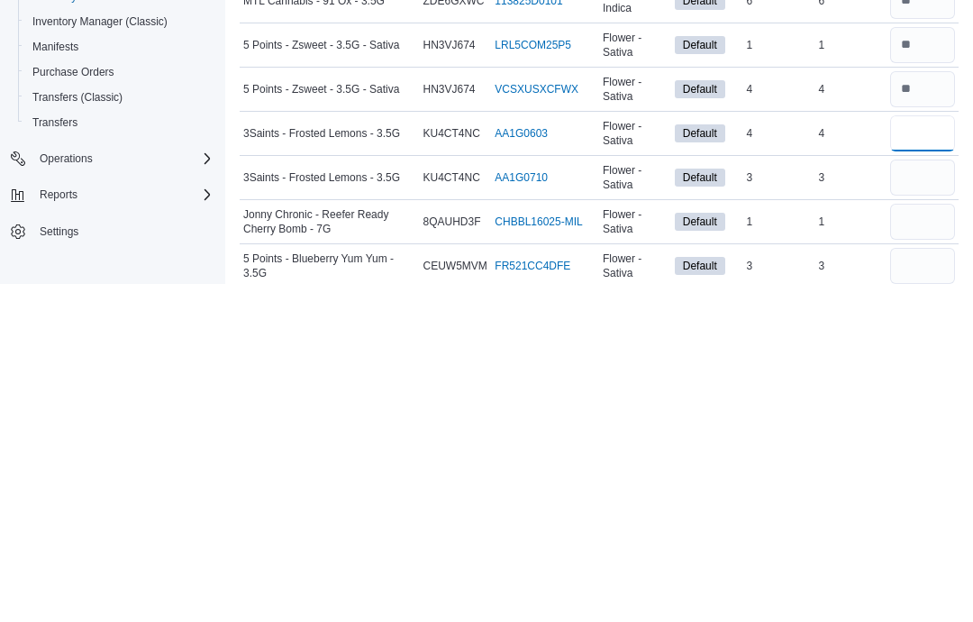
type input "*"
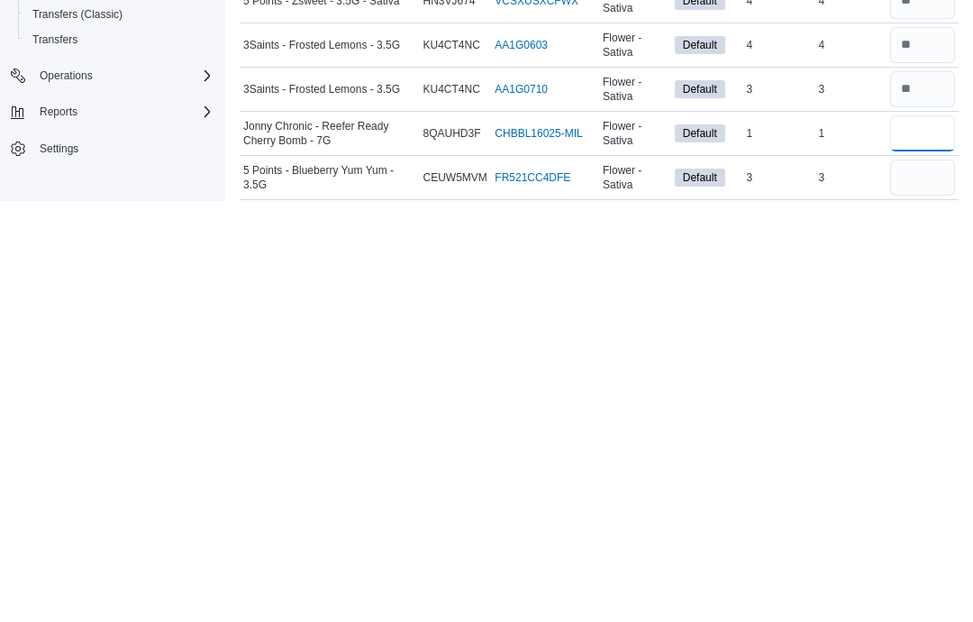
type input "*"
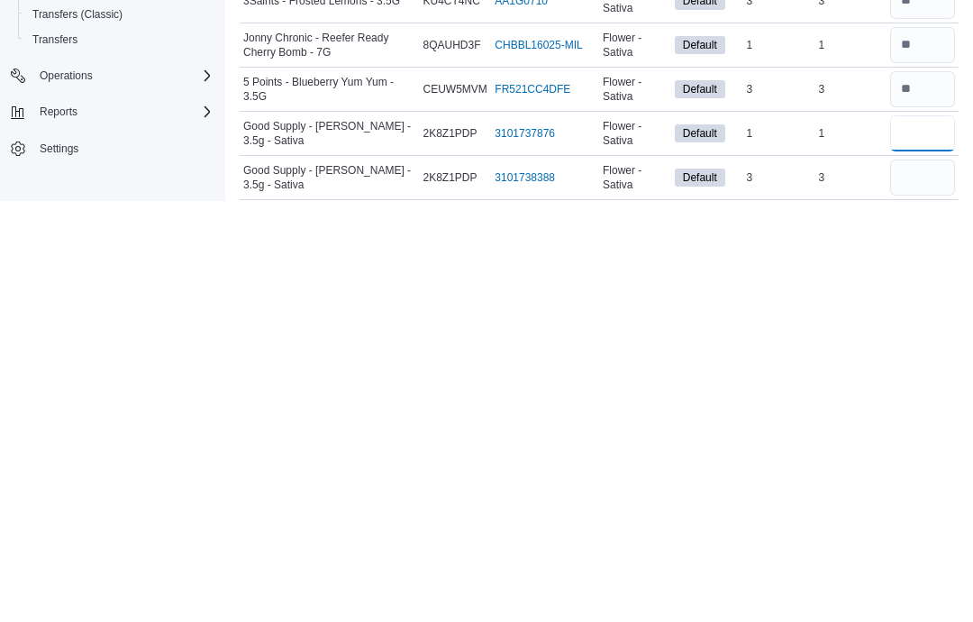
scroll to position [1704, 0]
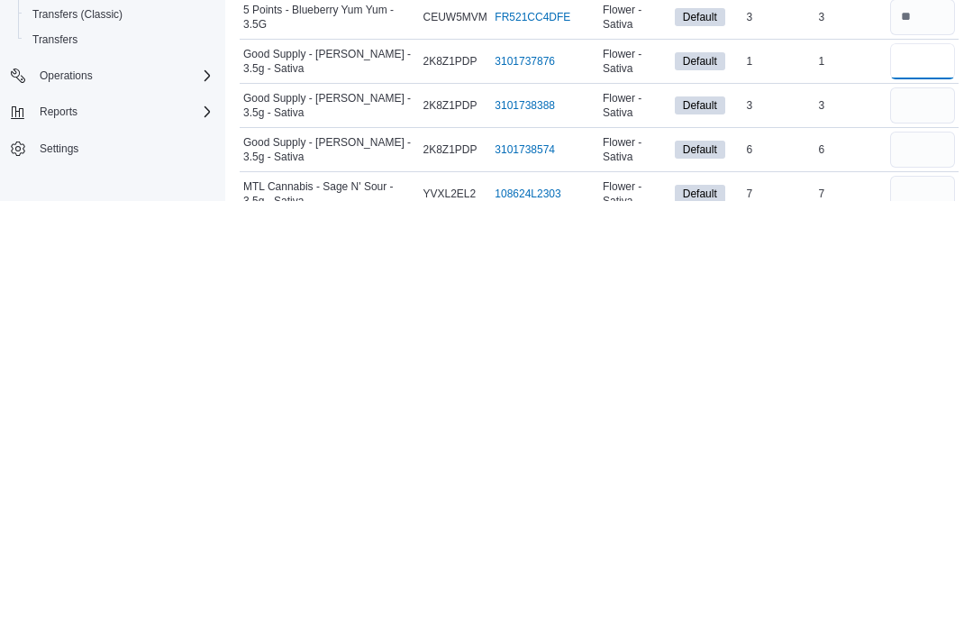
type input "*"
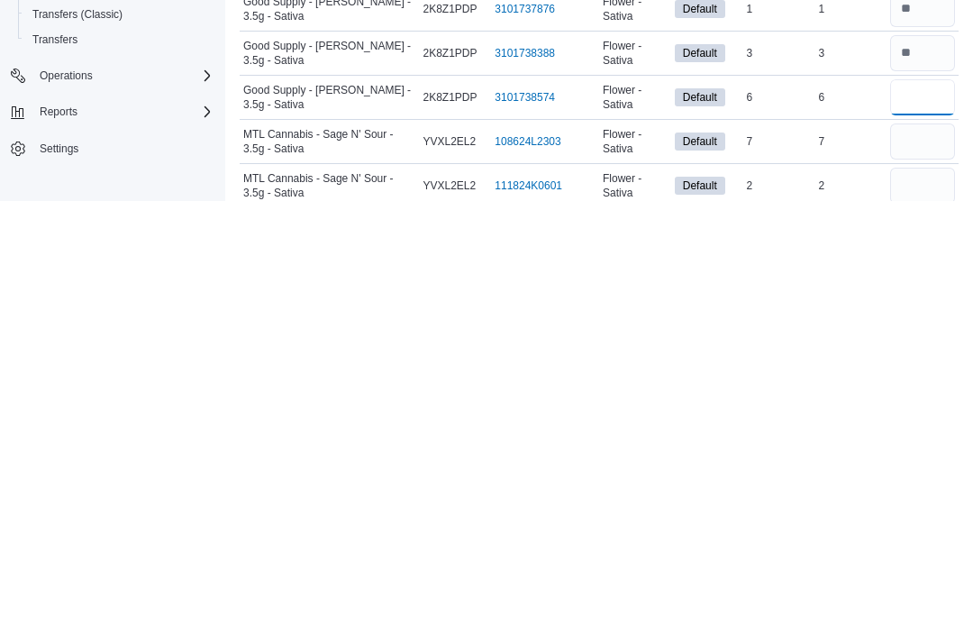
type input "*"
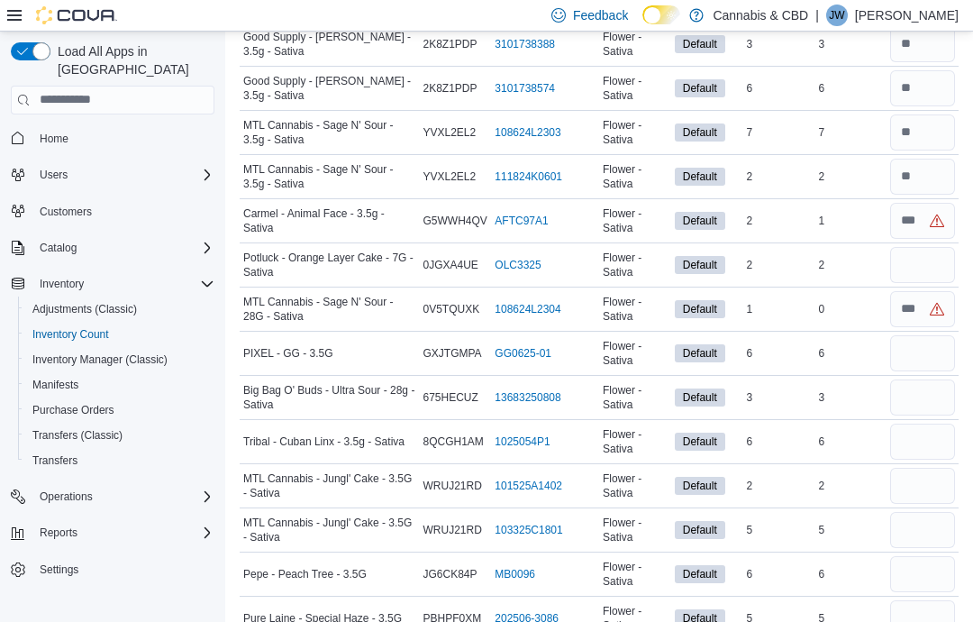
scroll to position [2184, 0]
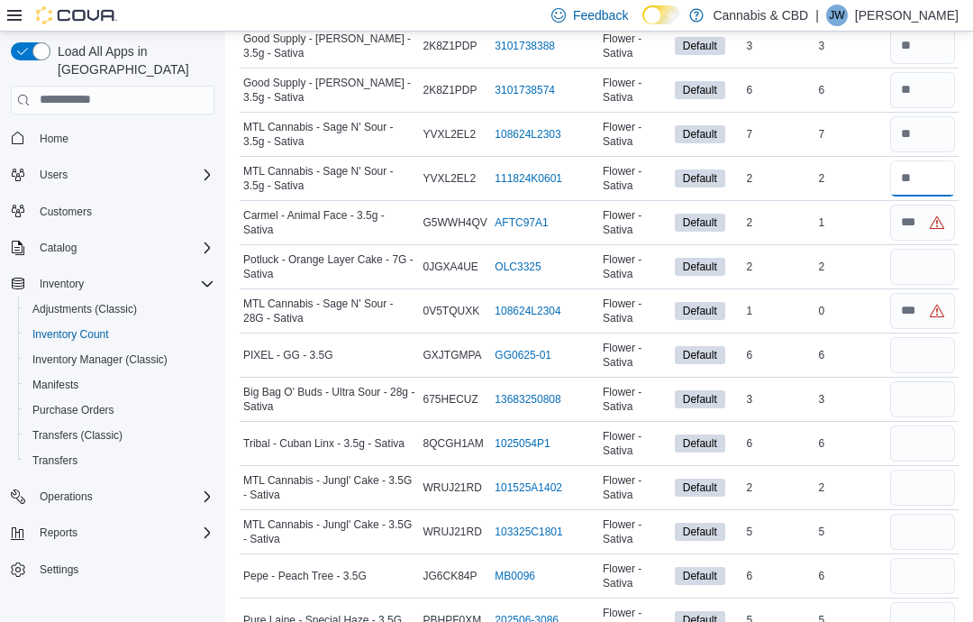
click at [908, 182] on input "number" at bounding box center [923, 178] width 65 height 36
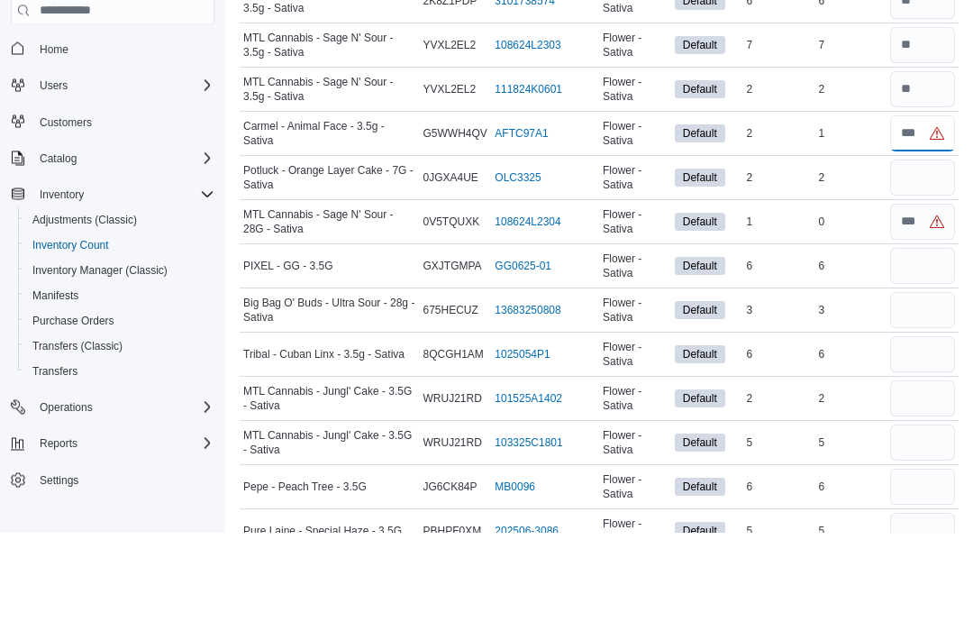
type input "*"
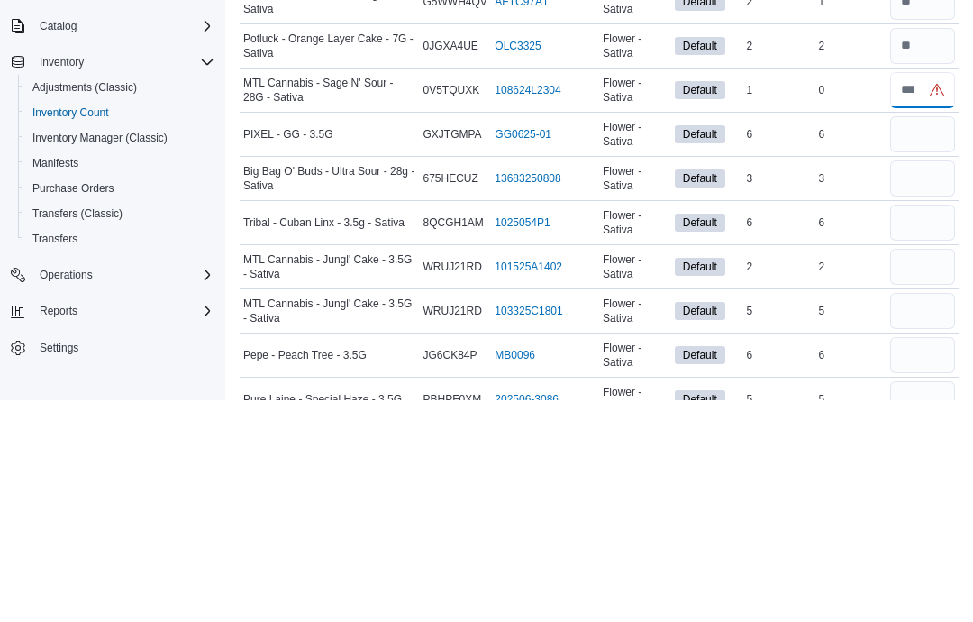
type input "*"
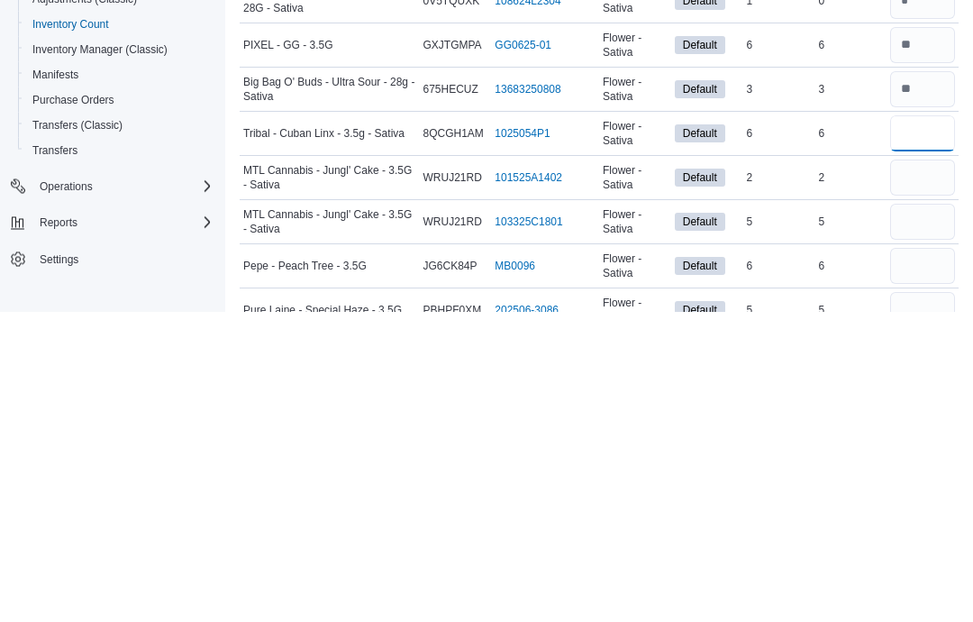
type input "*"
click at [911, 515] on input "number" at bounding box center [923, 533] width 65 height 36
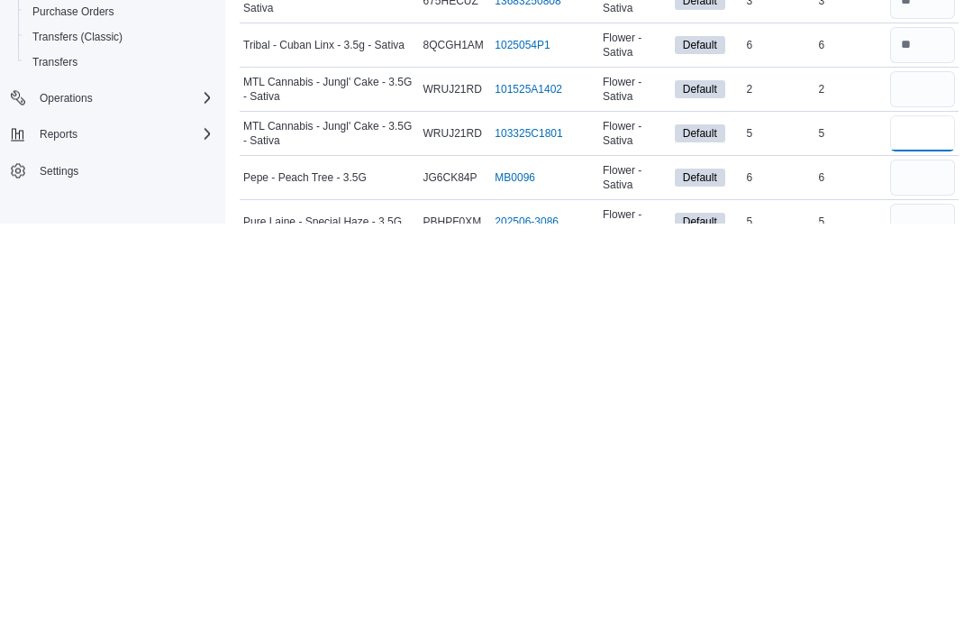
type input "*"
click at [906, 471] on input "number" at bounding box center [923, 489] width 65 height 36
type input "*"
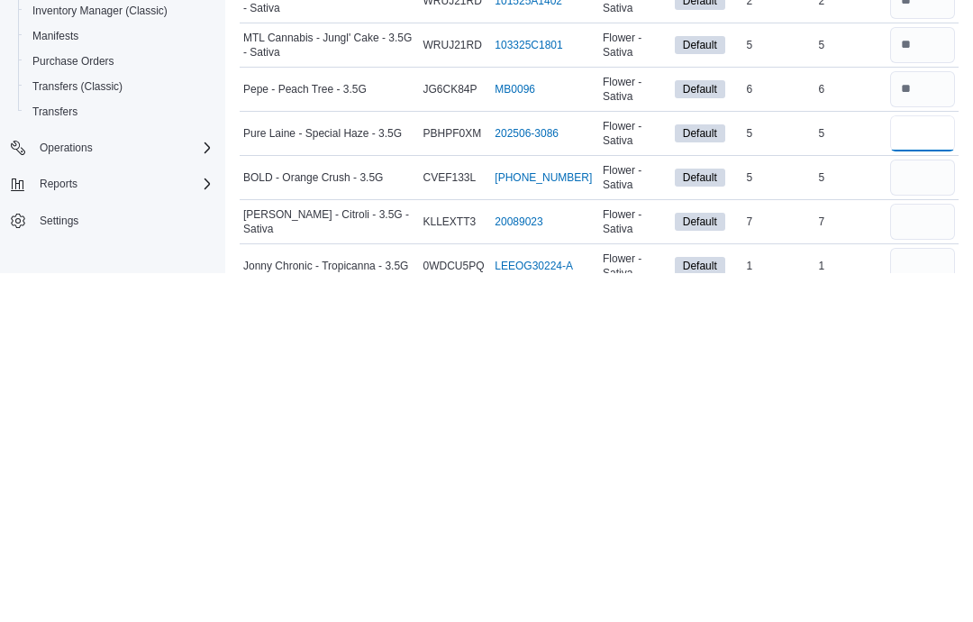
type input "*"
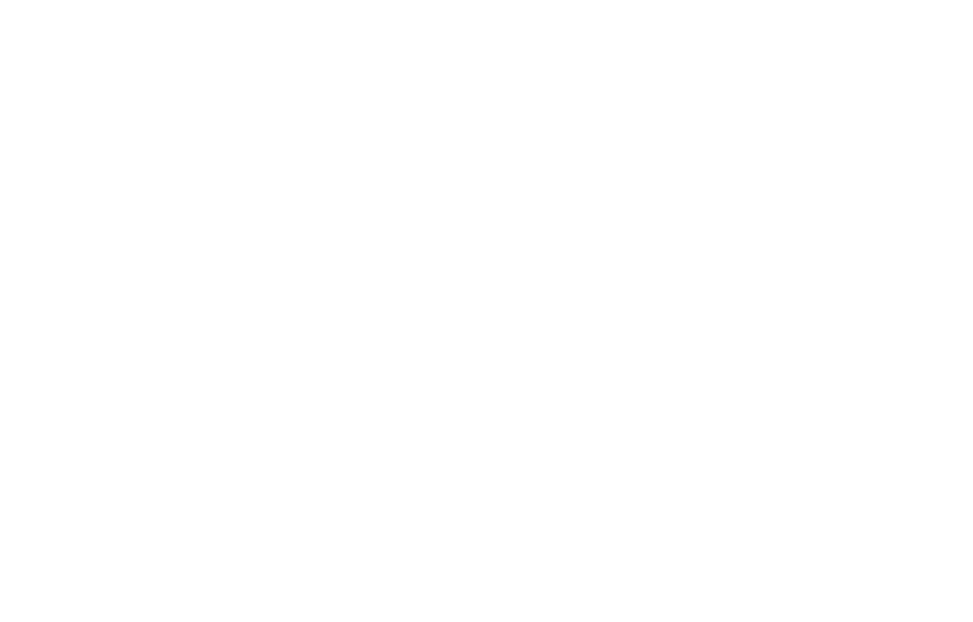
scroll to position [0, 0]
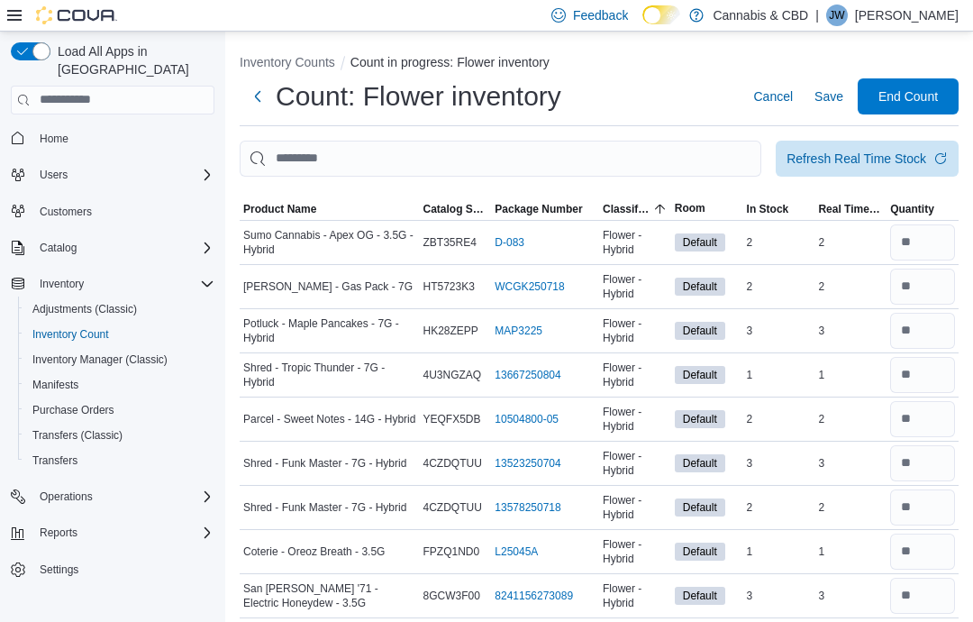
click at [817, 161] on div "Refresh Real Time Stock" at bounding box center [857, 159] width 140 height 18
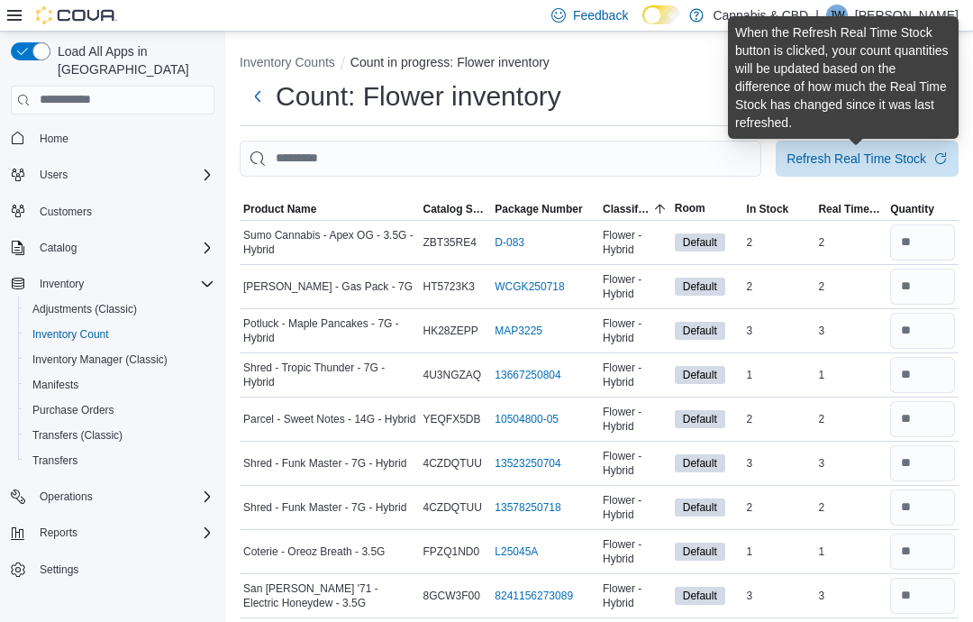
click at [819, 162] on div "Refresh Real Time Stock" at bounding box center [857, 159] width 140 height 18
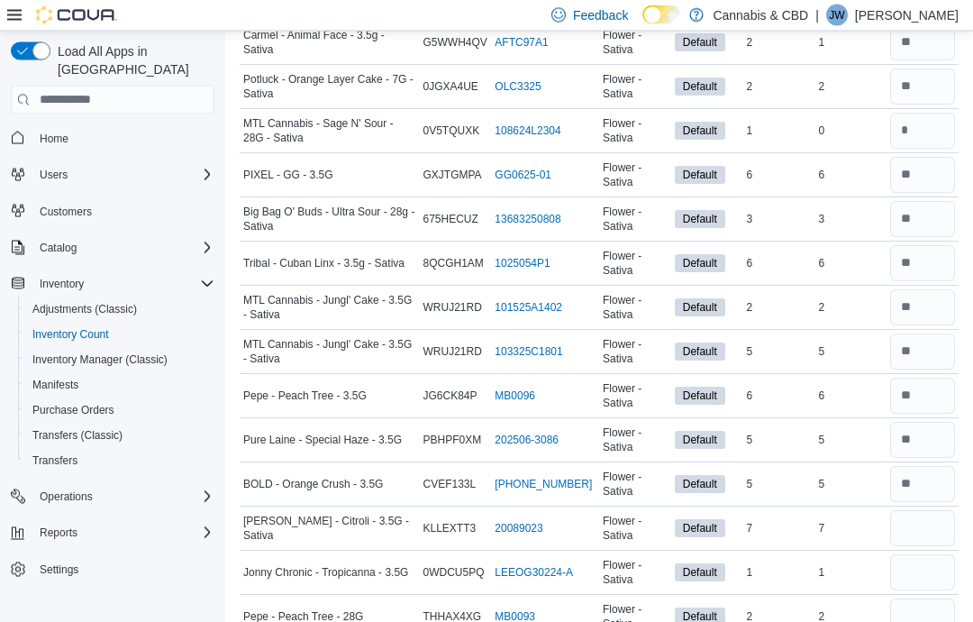
scroll to position [2592, 0]
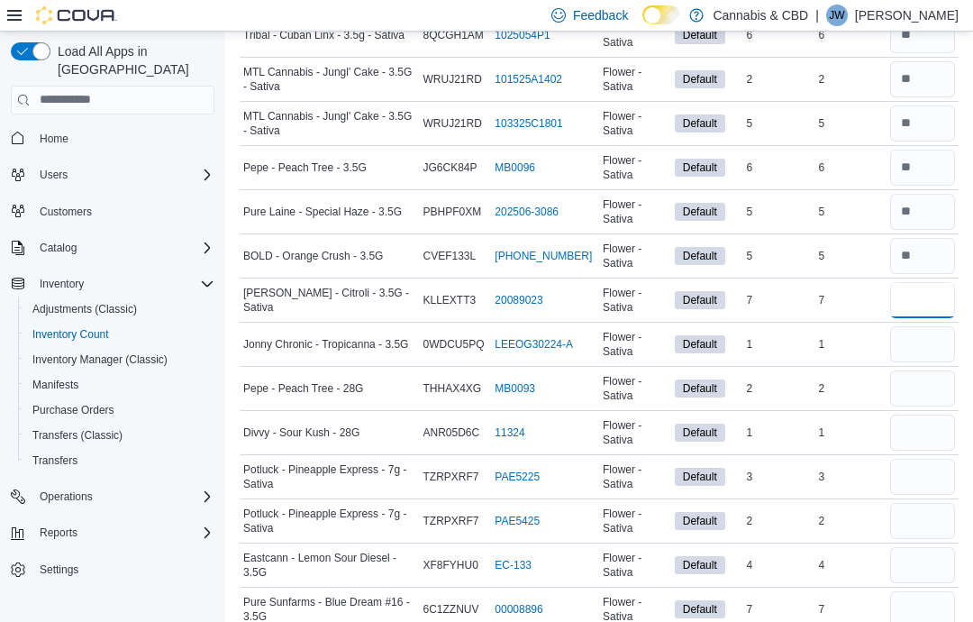
click at [907, 297] on input "number" at bounding box center [923, 300] width 65 height 36
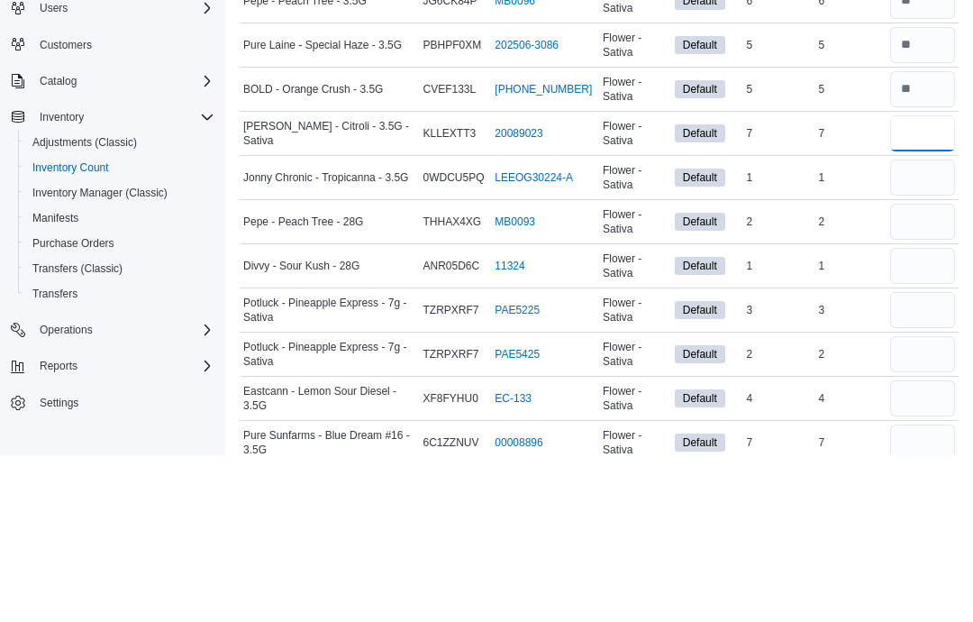
type input "*"
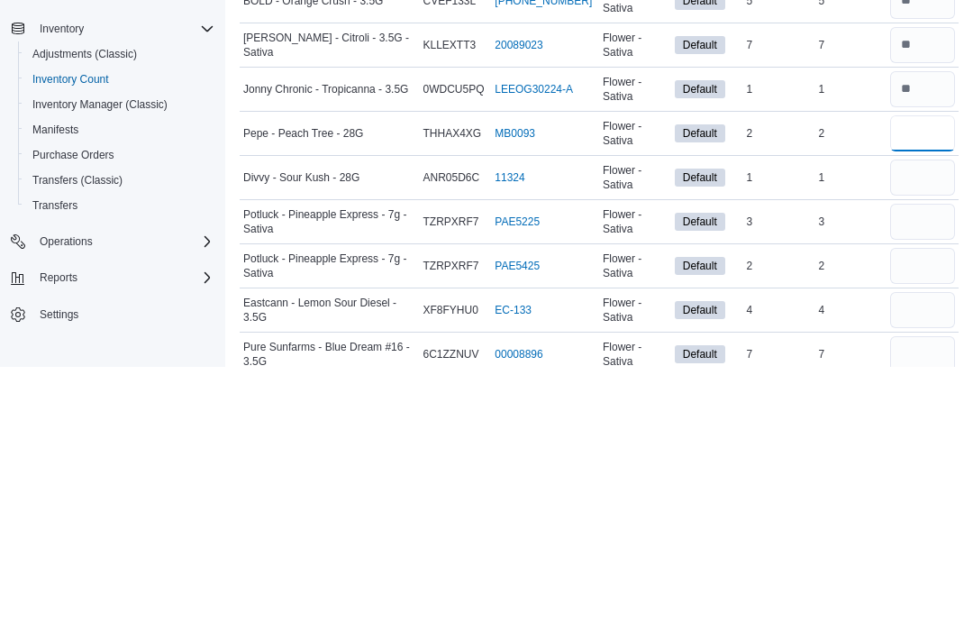
type input "*"
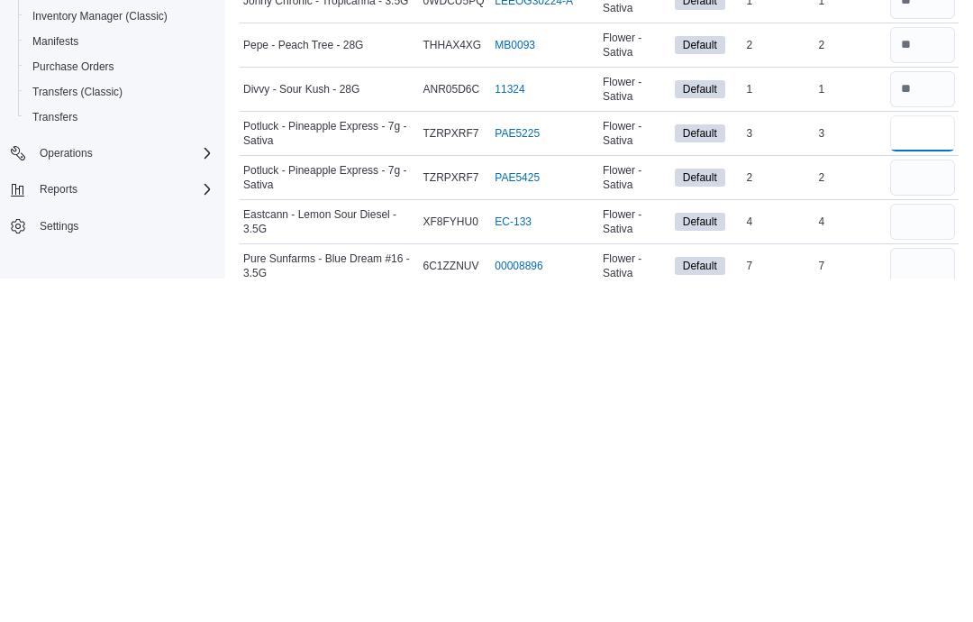
type input "*"
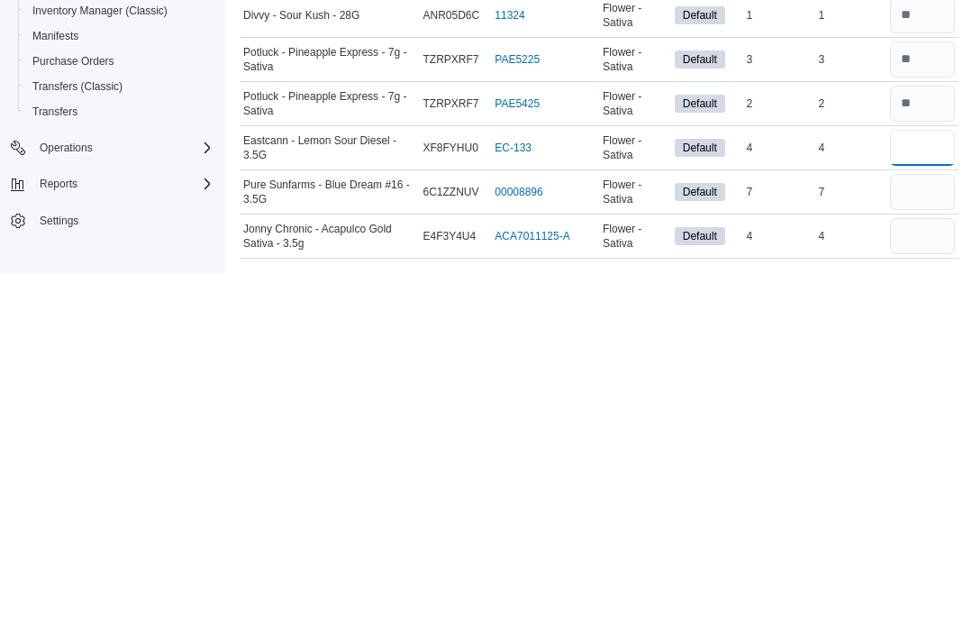
type input "*"
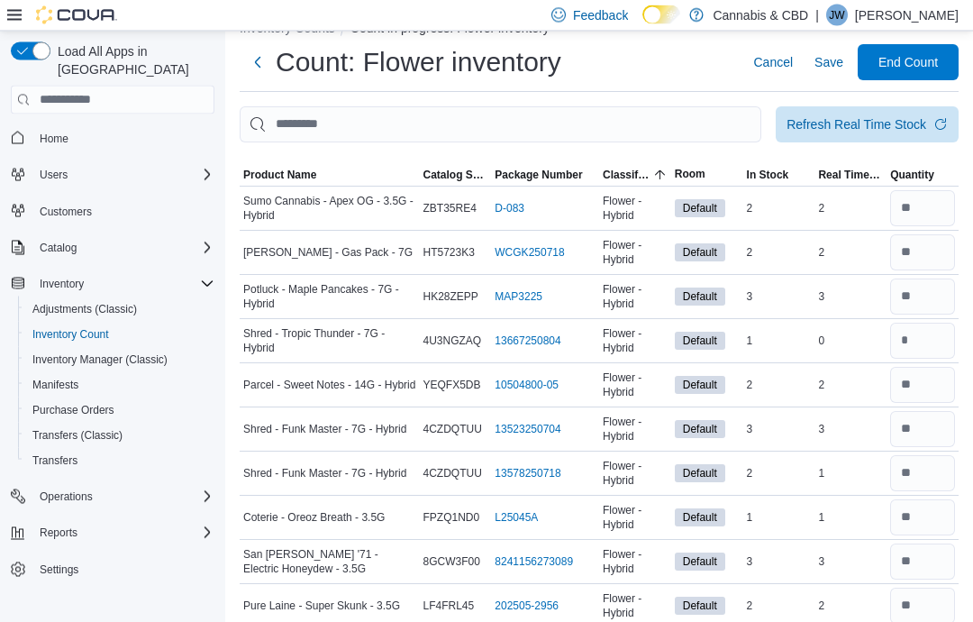
scroll to position [0, 0]
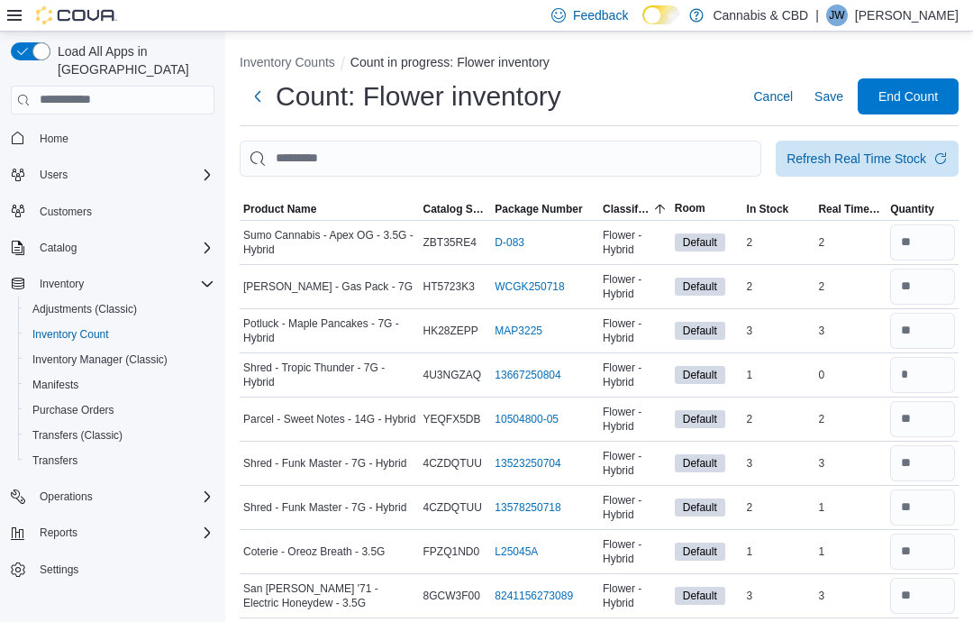
type input "*"
click at [806, 168] on div "Refresh Real Time Stock" at bounding box center [857, 159] width 140 height 18
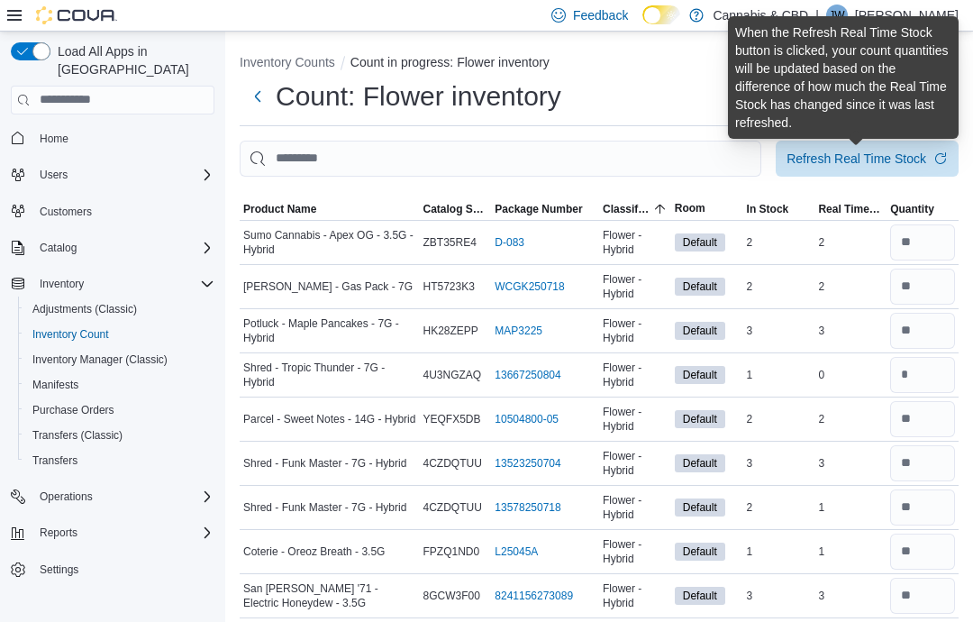
click at [645, 87] on div "Count: Flower inventory Cancel Save End Count" at bounding box center [599, 96] width 719 height 36
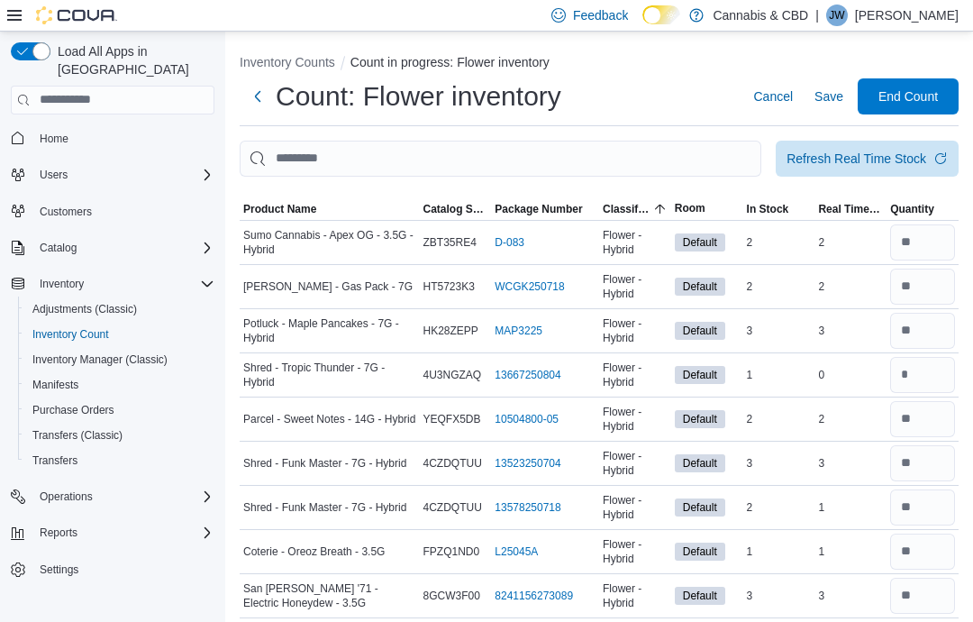
click at [827, 100] on span "Save" at bounding box center [829, 96] width 29 height 18
click at [818, 96] on span "Save" at bounding box center [829, 96] width 29 height 18
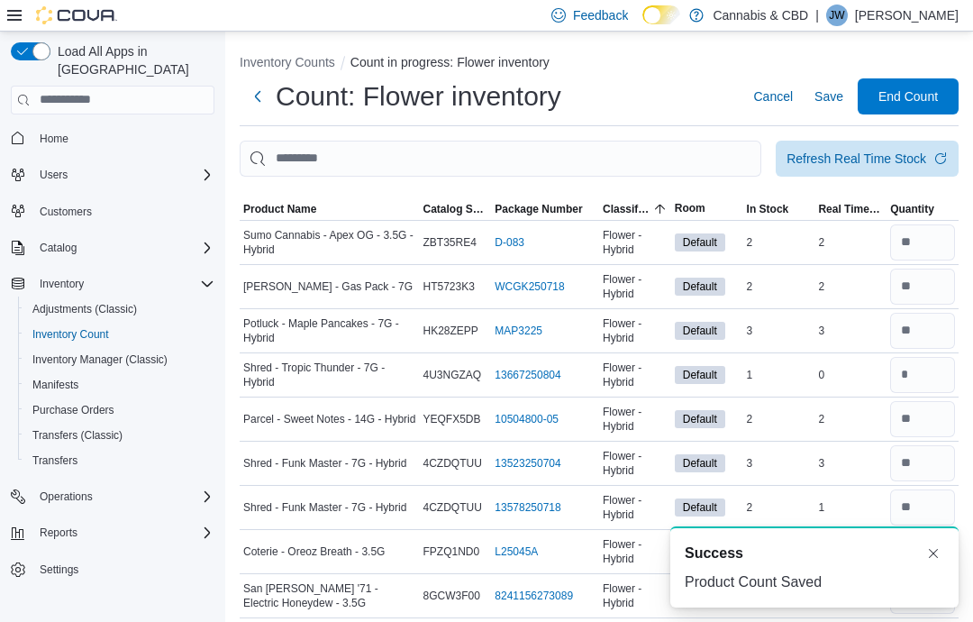
click at [913, 101] on span "End Count" at bounding box center [908, 96] width 59 height 18
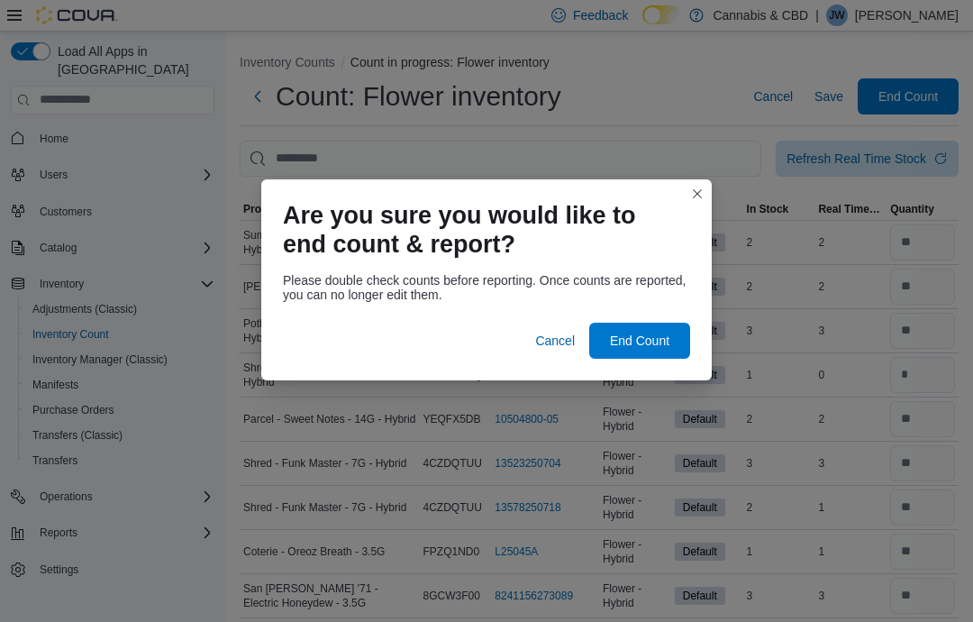
click at [634, 334] on span "End Count" at bounding box center [639, 341] width 59 height 18
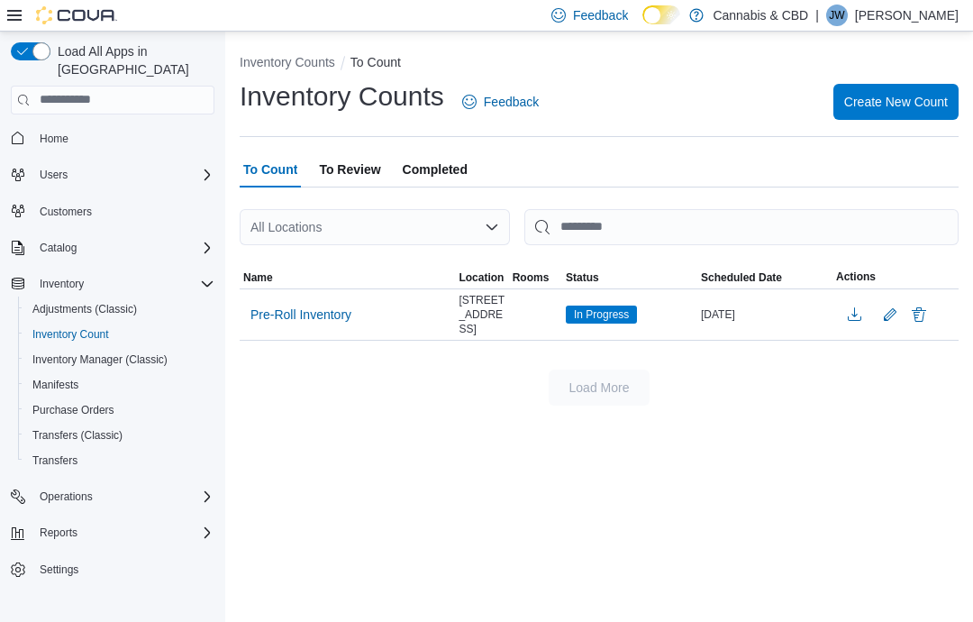
click at [358, 183] on span "To Review" at bounding box center [349, 169] width 61 height 36
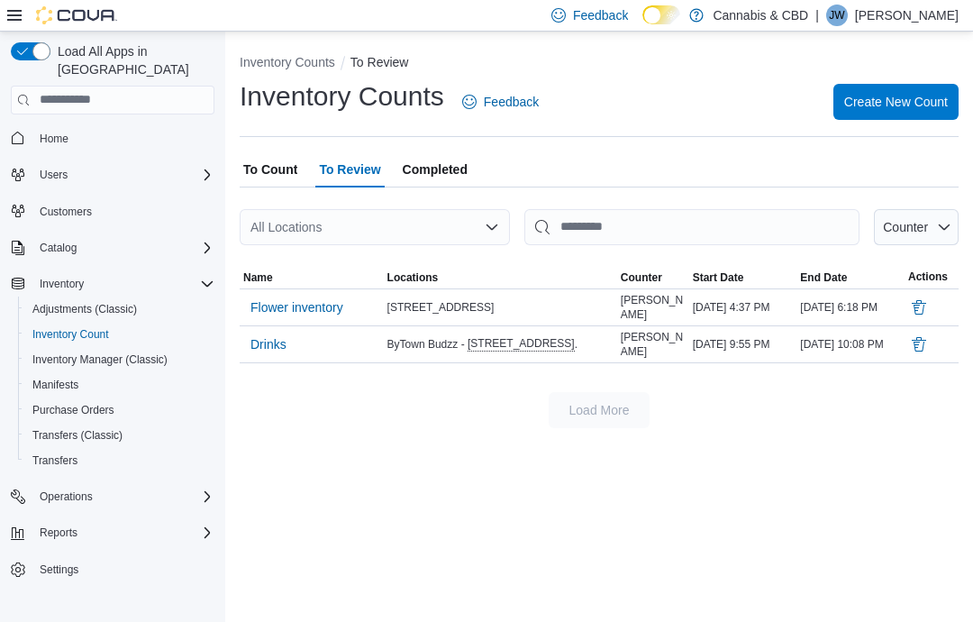
click at [336, 310] on span "Flower inventory" at bounding box center [297, 307] width 93 height 18
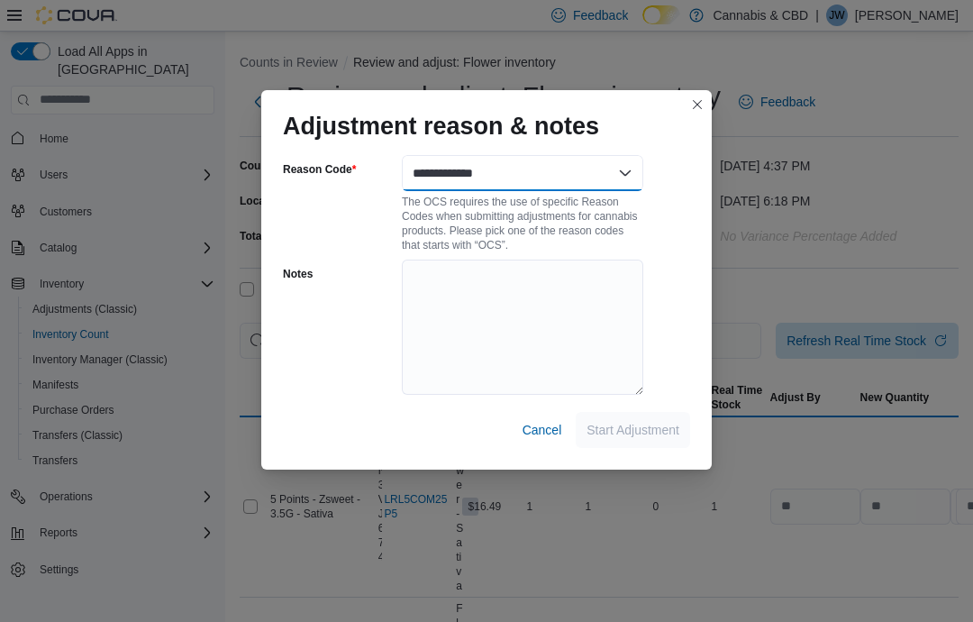
click at [632, 172] on select "**********" at bounding box center [523, 173] width 242 height 36
click at [635, 172] on select "**********" at bounding box center [523, 173] width 242 height 36
select select "**********"
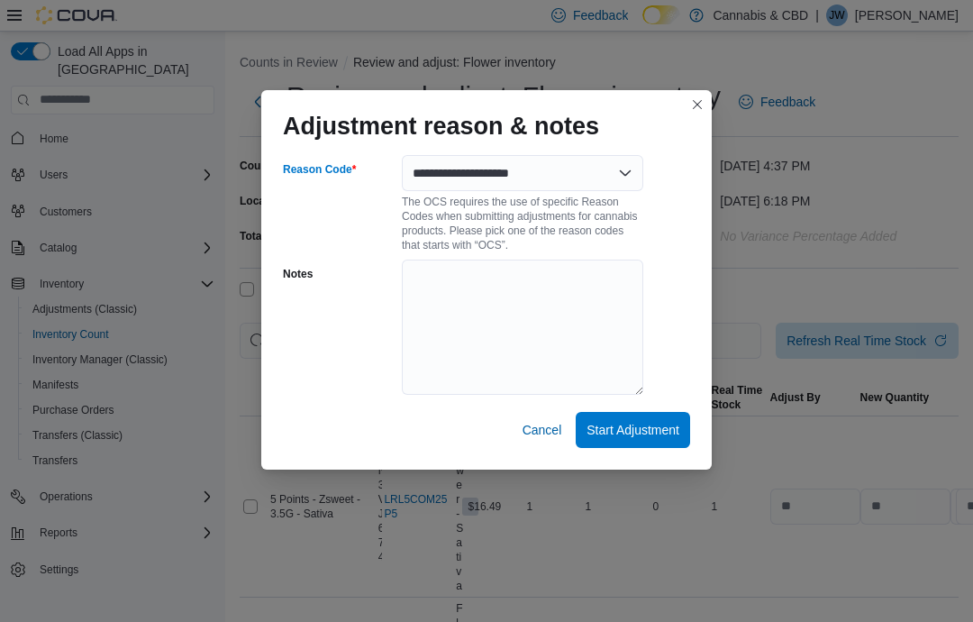
click at [534, 437] on span "Cancel" at bounding box center [543, 430] width 40 height 36
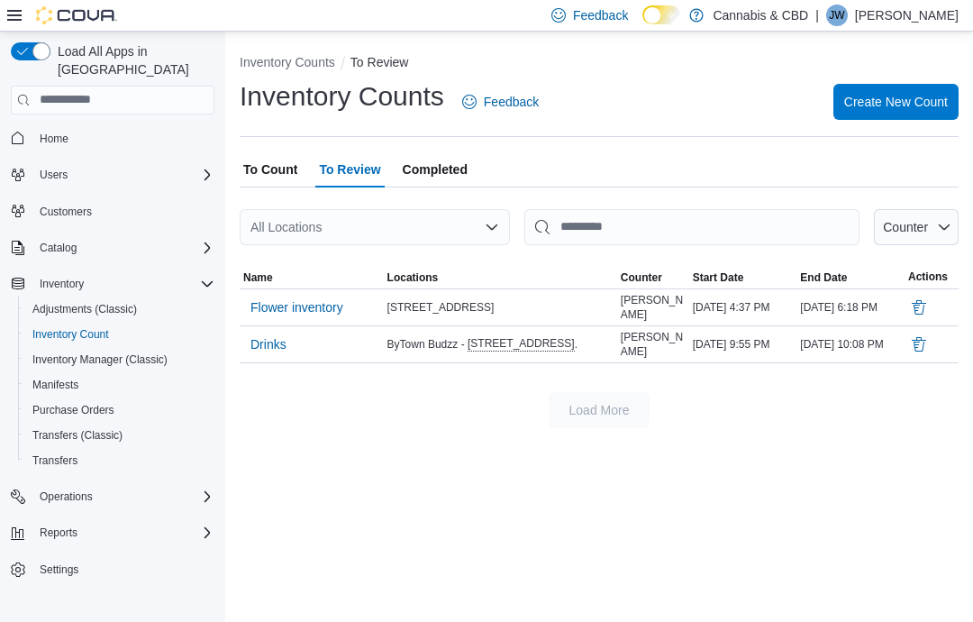
click at [288, 315] on span "Flower inventory" at bounding box center [297, 307] width 93 height 18
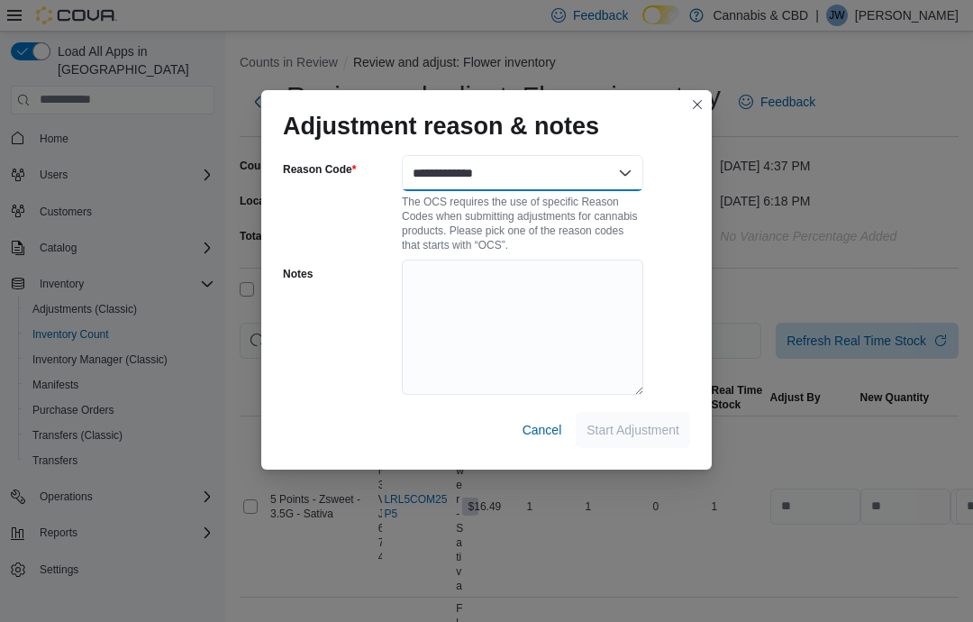
click at [616, 174] on select "**********" at bounding box center [523, 173] width 242 height 36
select select "**********"
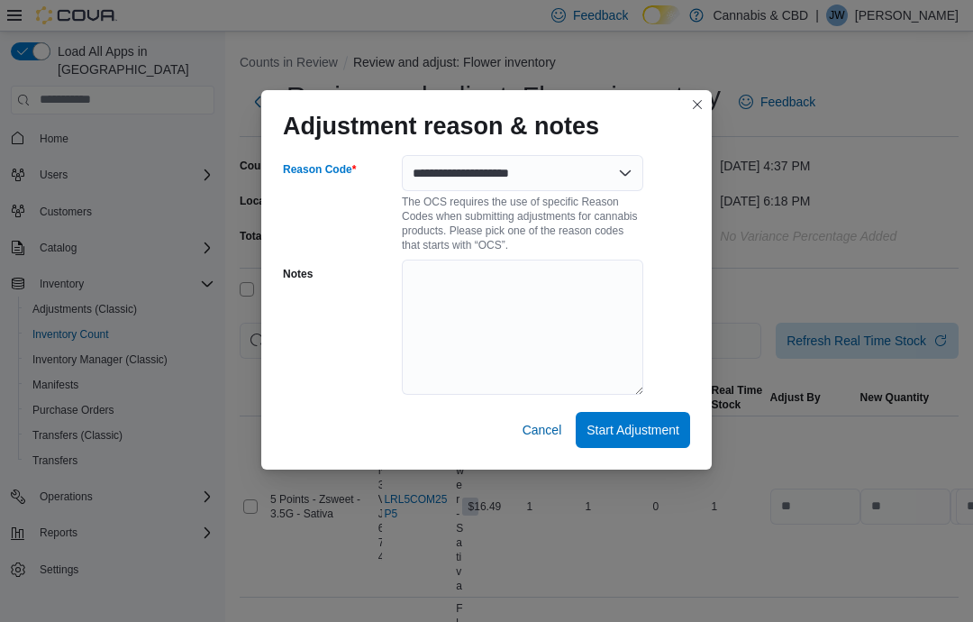
click at [640, 421] on span "Start Adjustment" at bounding box center [633, 430] width 93 height 18
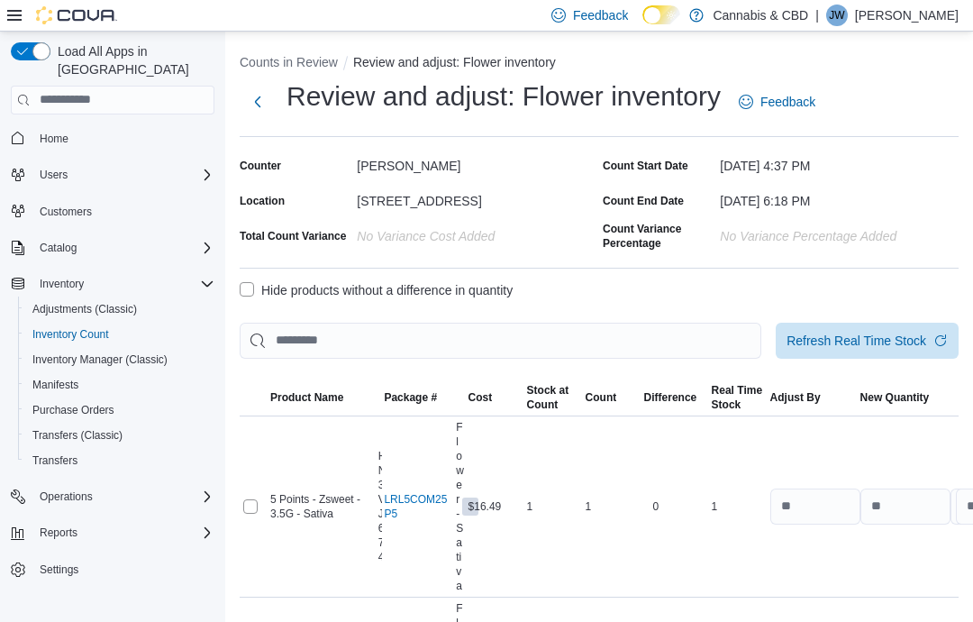
select select "**********"
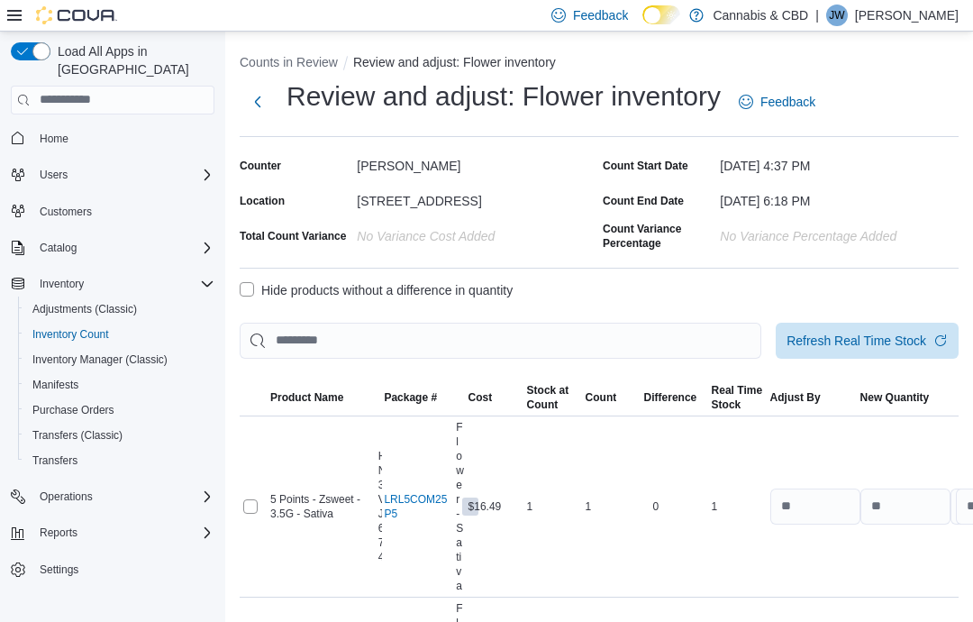
select select "**********"
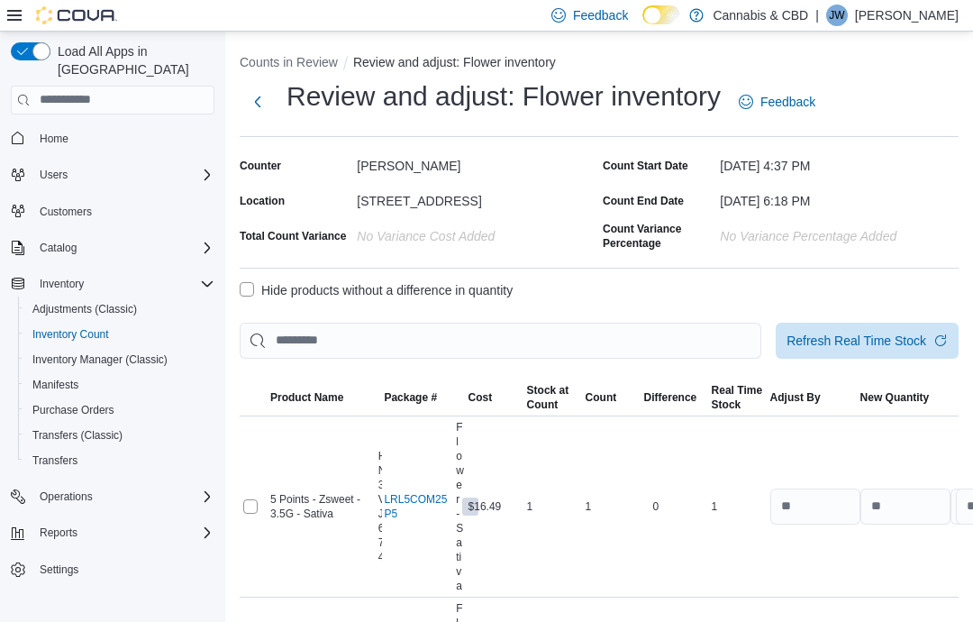
select select "**********"
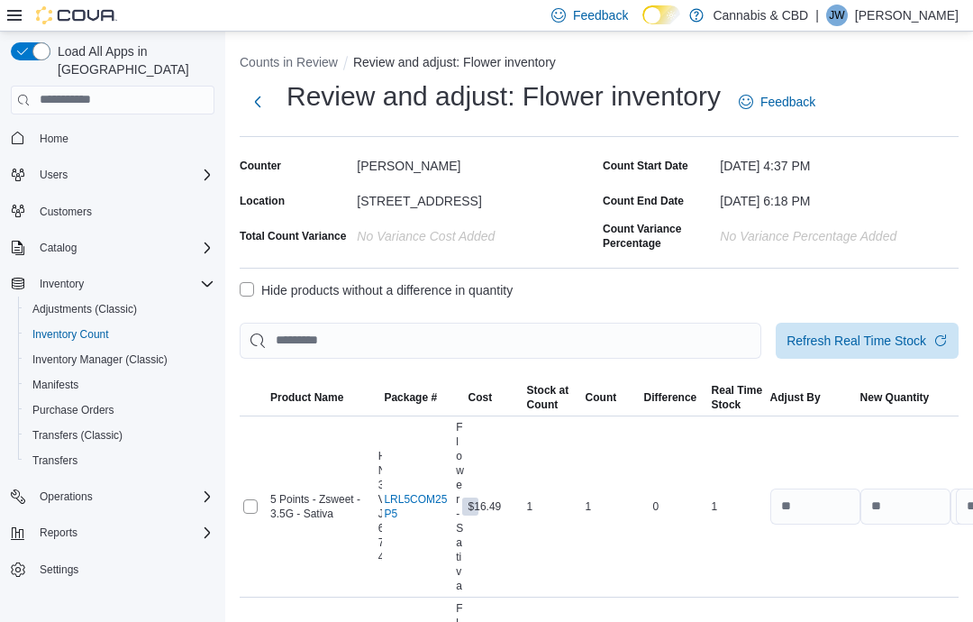
select select "**********"
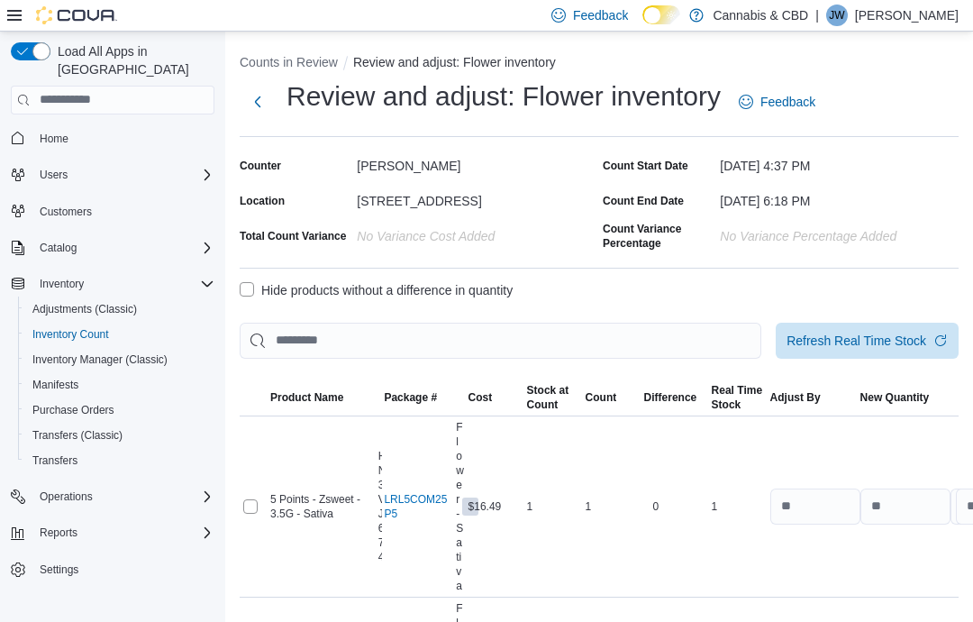
select select "**********"
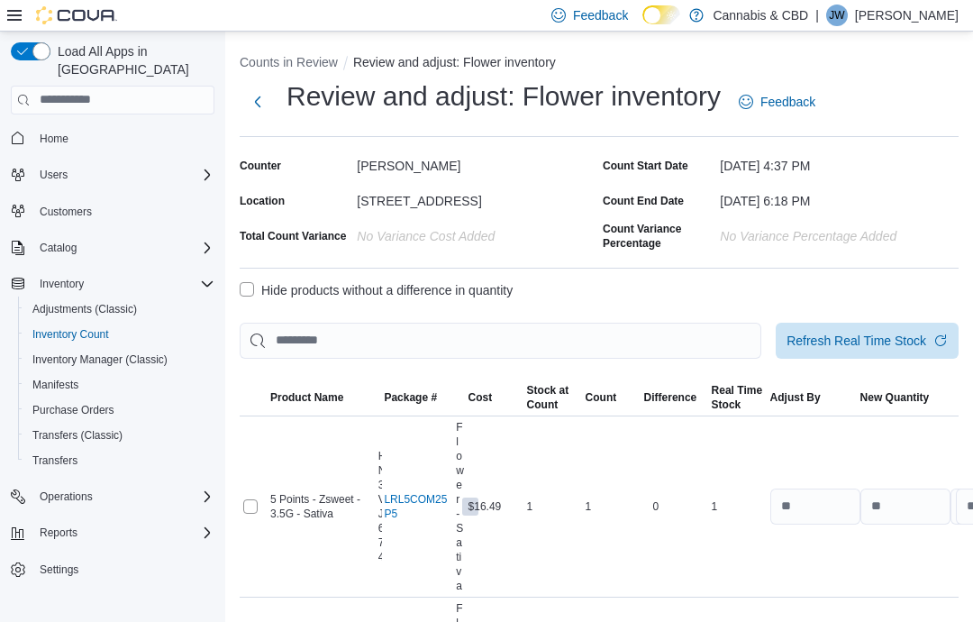
select select "**********"
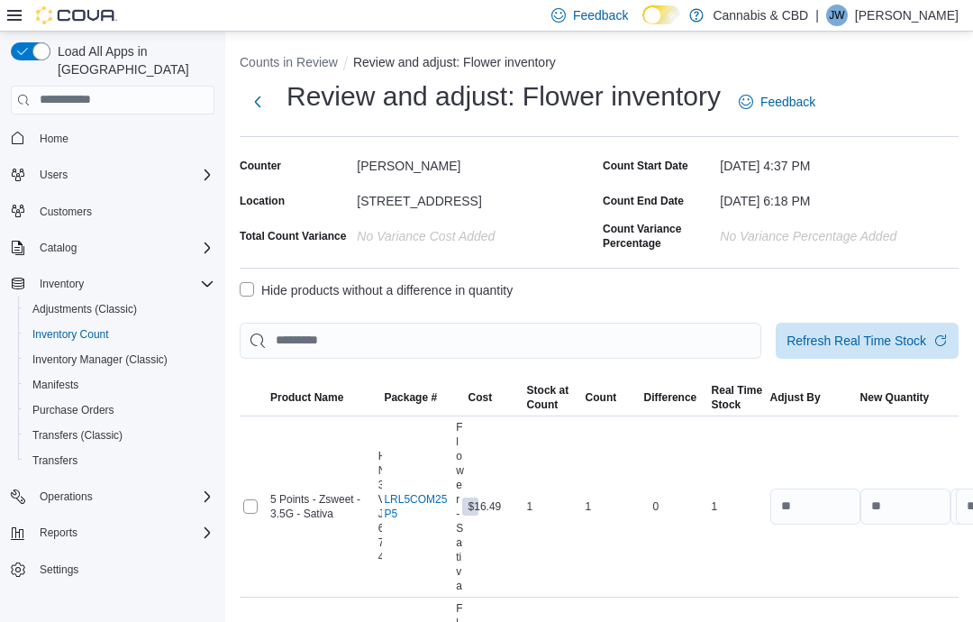
select select "**********"
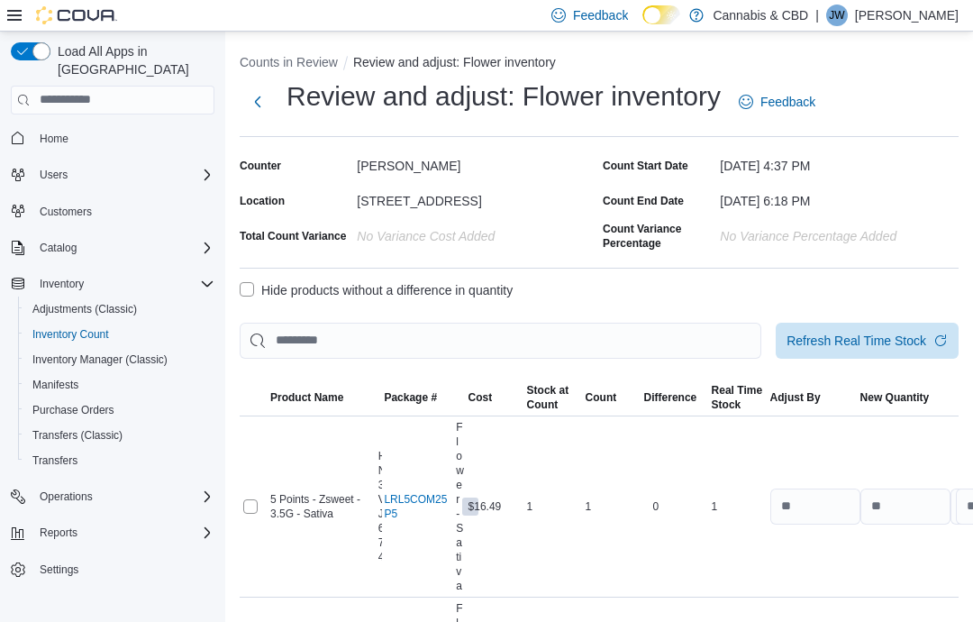
select select "**********"
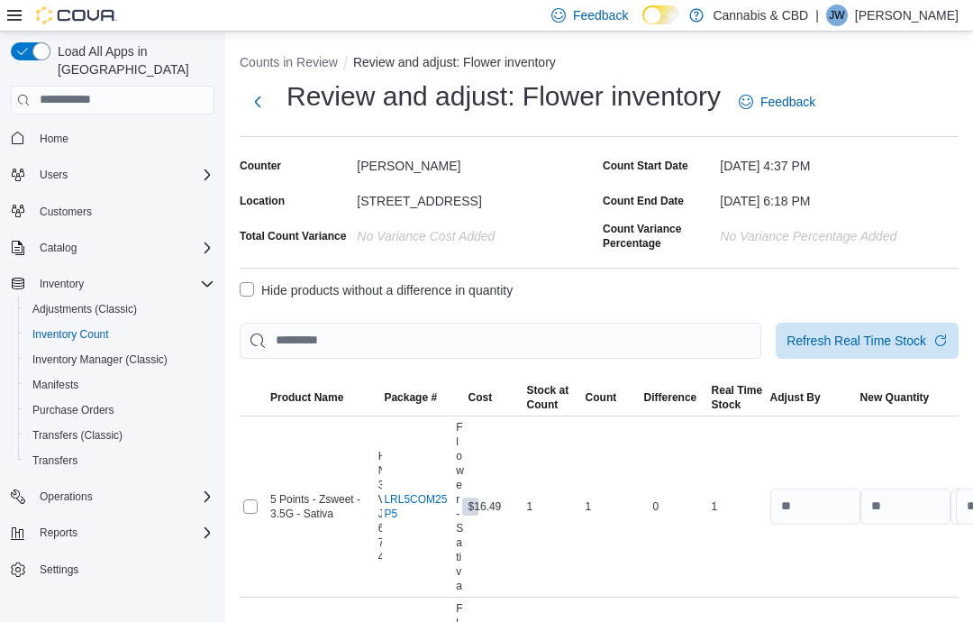
select select "**********"
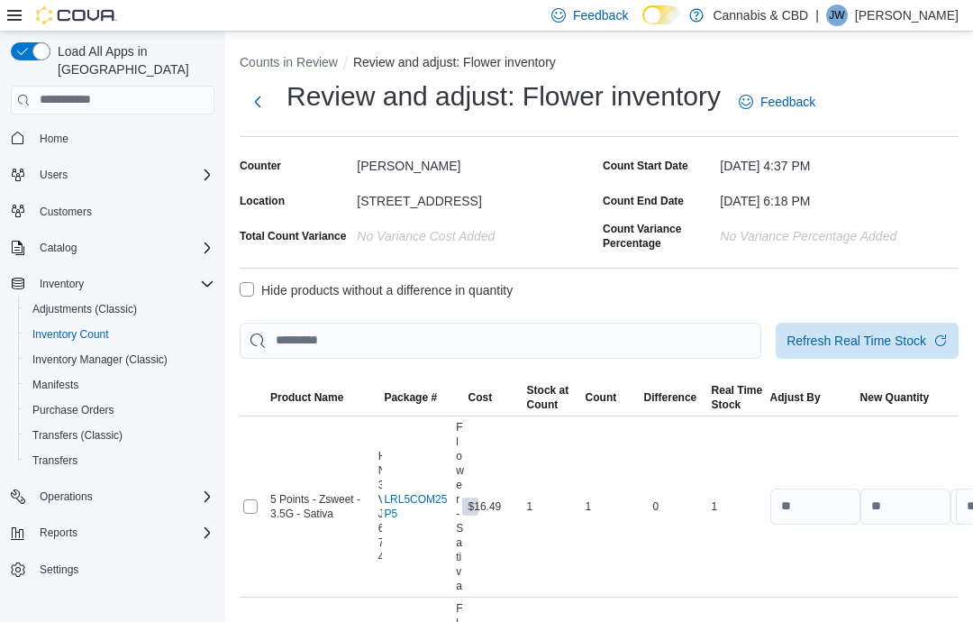
select select "**********"
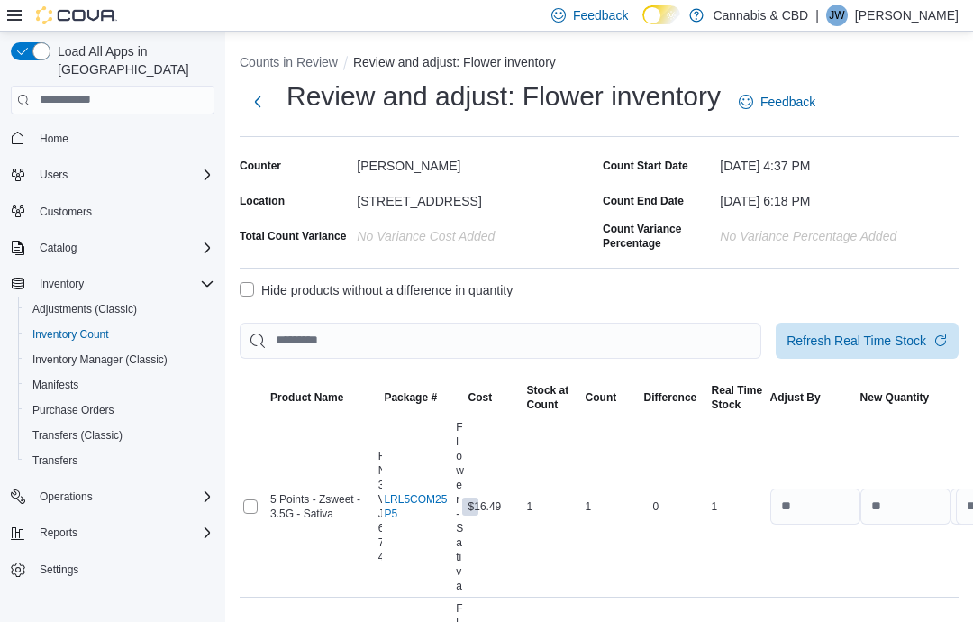
select select "**********"
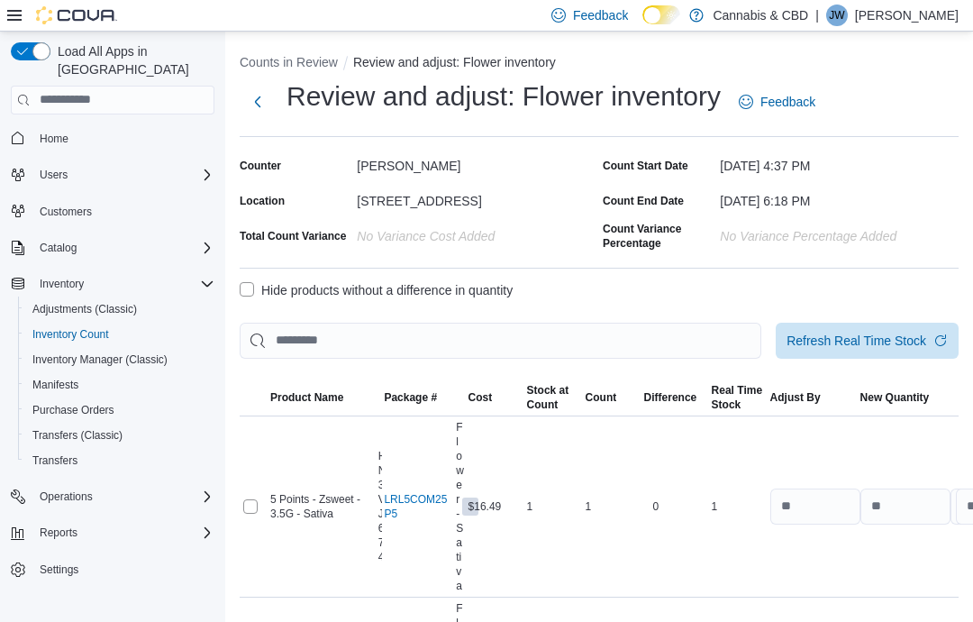
select select "**********"
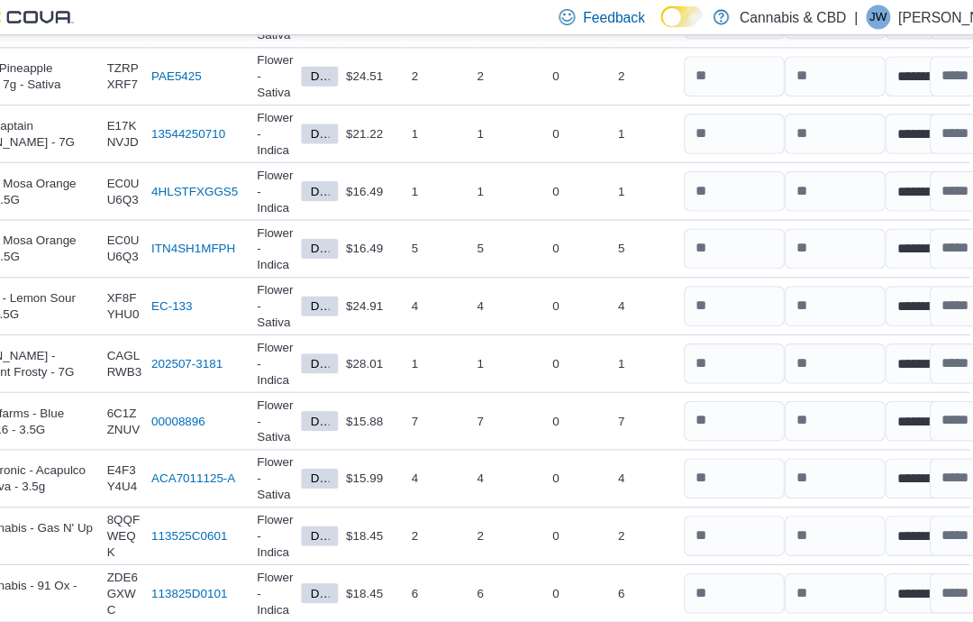
scroll to position [3400, 183]
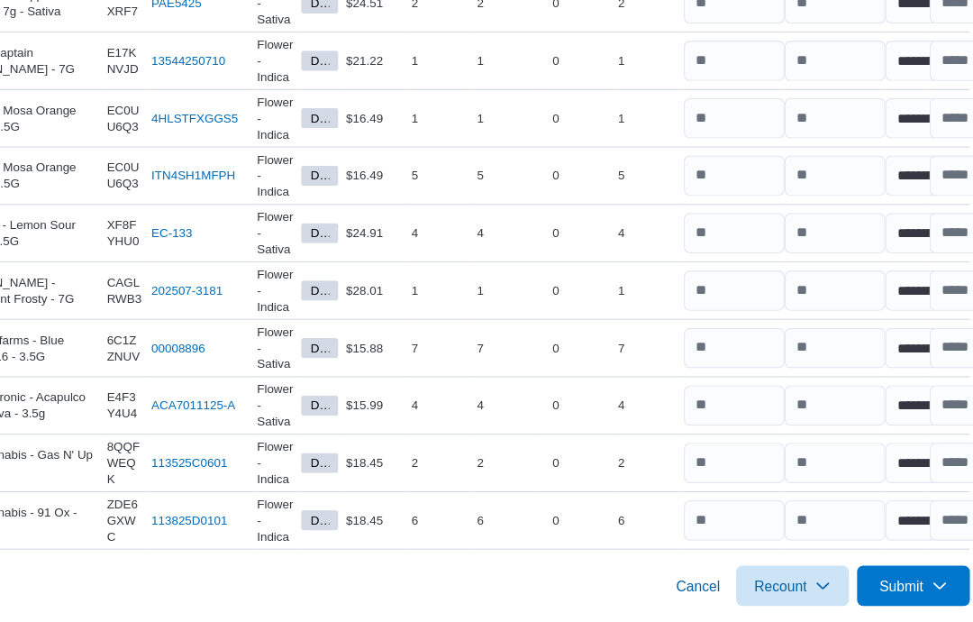
click at [838, 580] on span "Submit" at bounding box center [858, 589] width 40 height 18
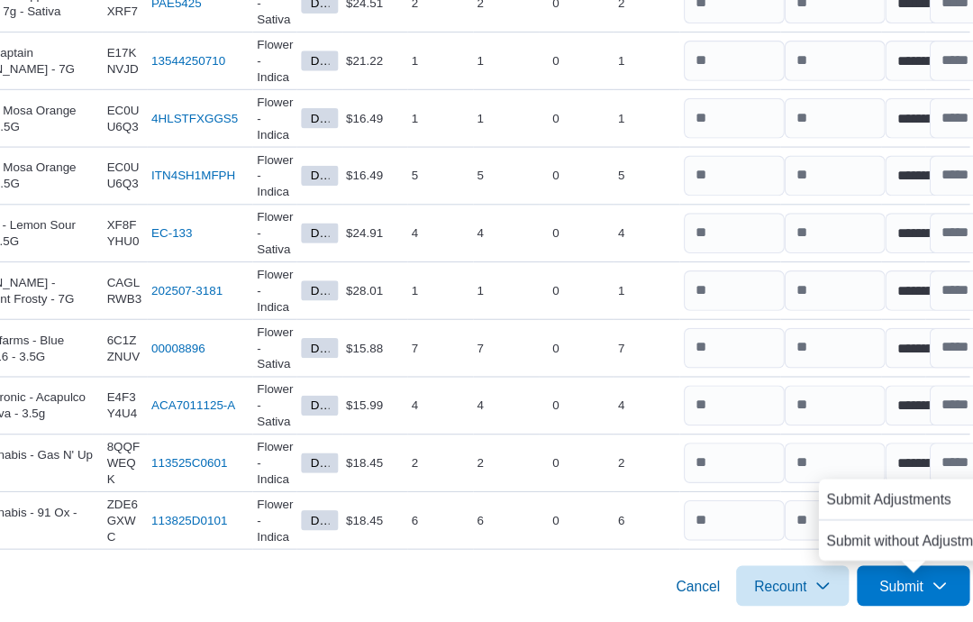
click at [791, 503] on span "Submit Adjustments" at bounding box center [847, 512] width 112 height 18
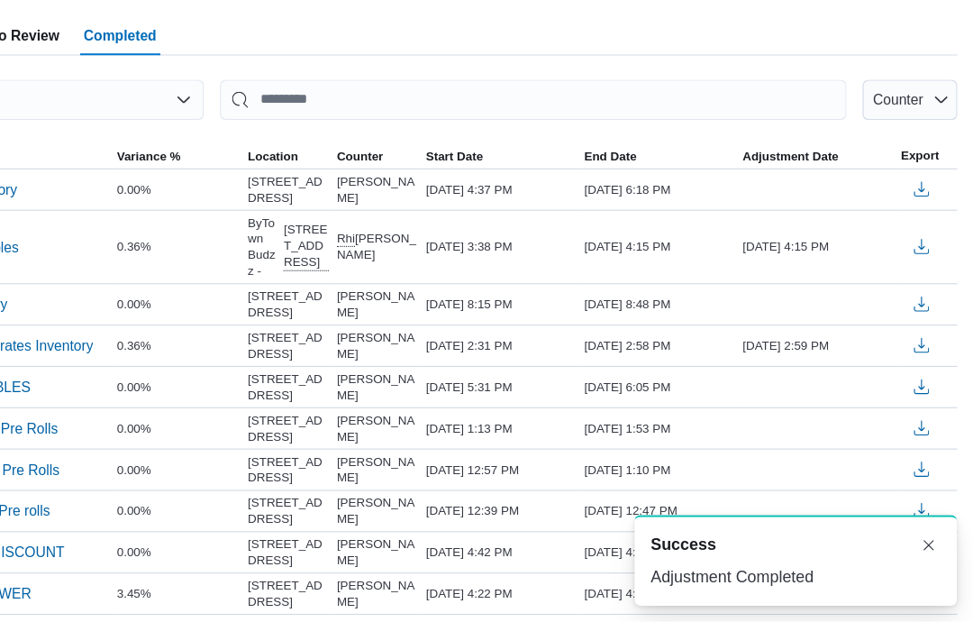
click at [923, 543] on button "Dismiss toast" at bounding box center [934, 554] width 22 height 22
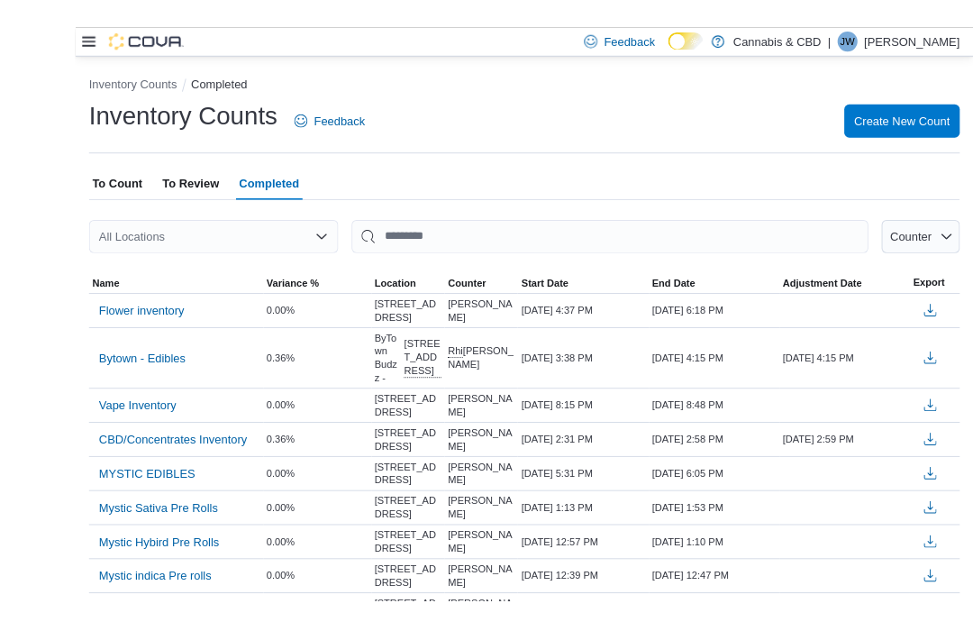
scroll to position [92, 0]
